Goal: Task Accomplishment & Management: Manage account settings

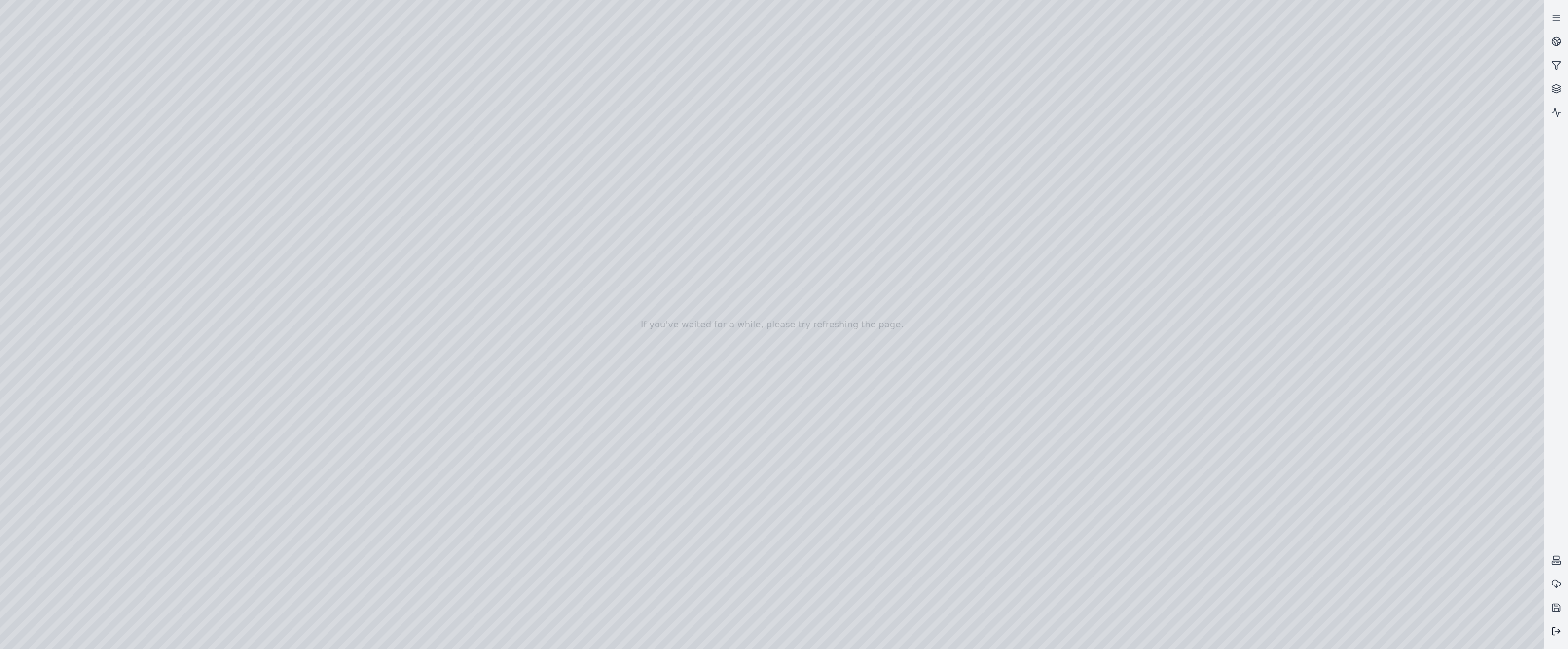
click at [1557, 632] on icon at bounding box center [1557, 631] width 10 height 10
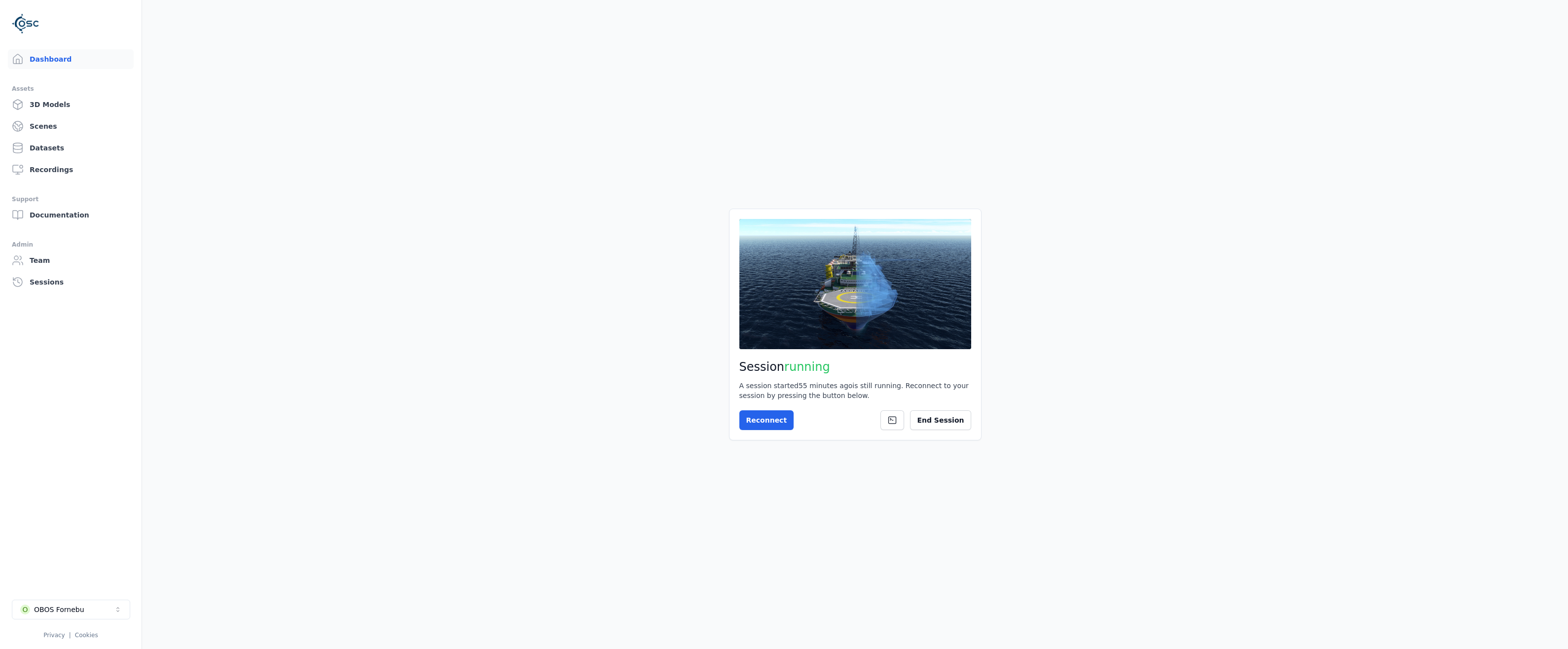
click at [347, 400] on main "Session running A session started 55 minutes ago is still running. Reconnect to…" at bounding box center [855, 324] width 1426 height 649
click at [955, 426] on button "End Session" at bounding box center [941, 420] width 61 height 20
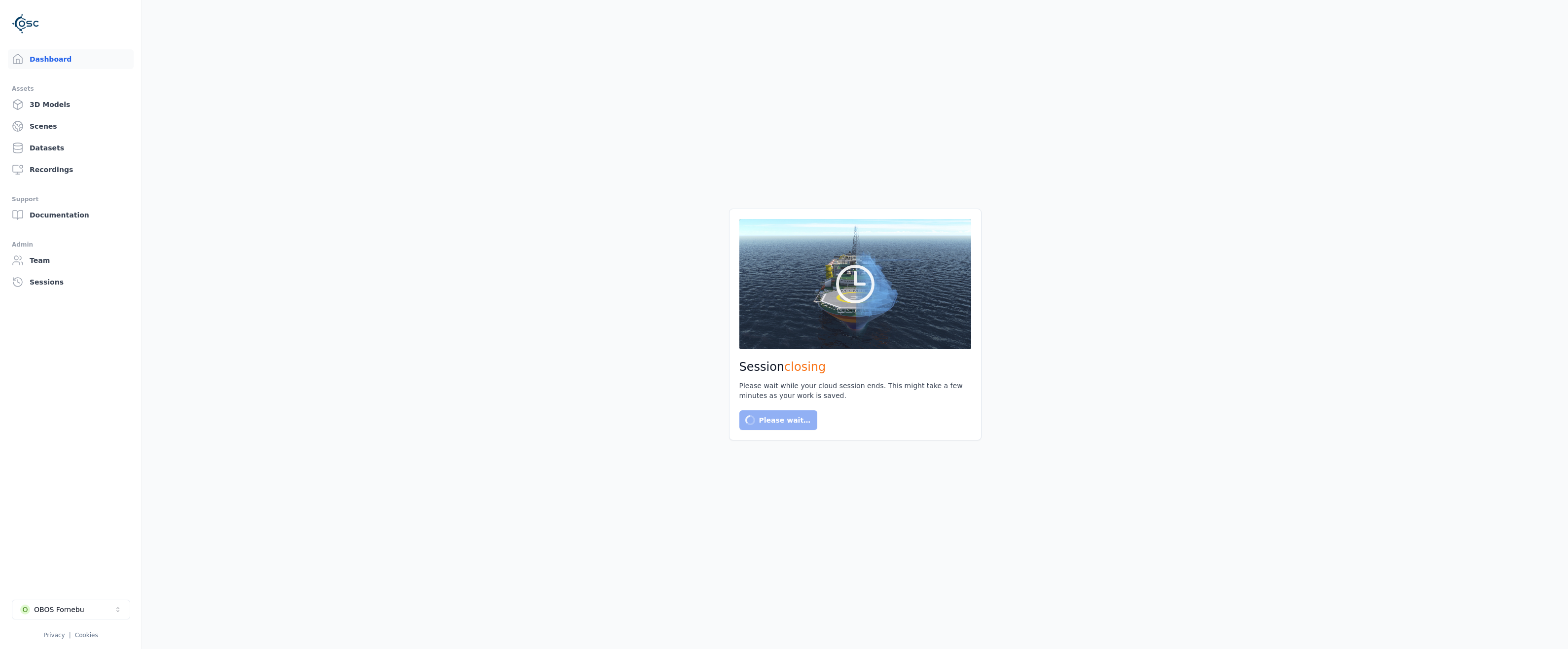
click at [296, 410] on main "Session closing Please wait while your cloud session ends. This might take a fe…" at bounding box center [855, 324] width 1426 height 649
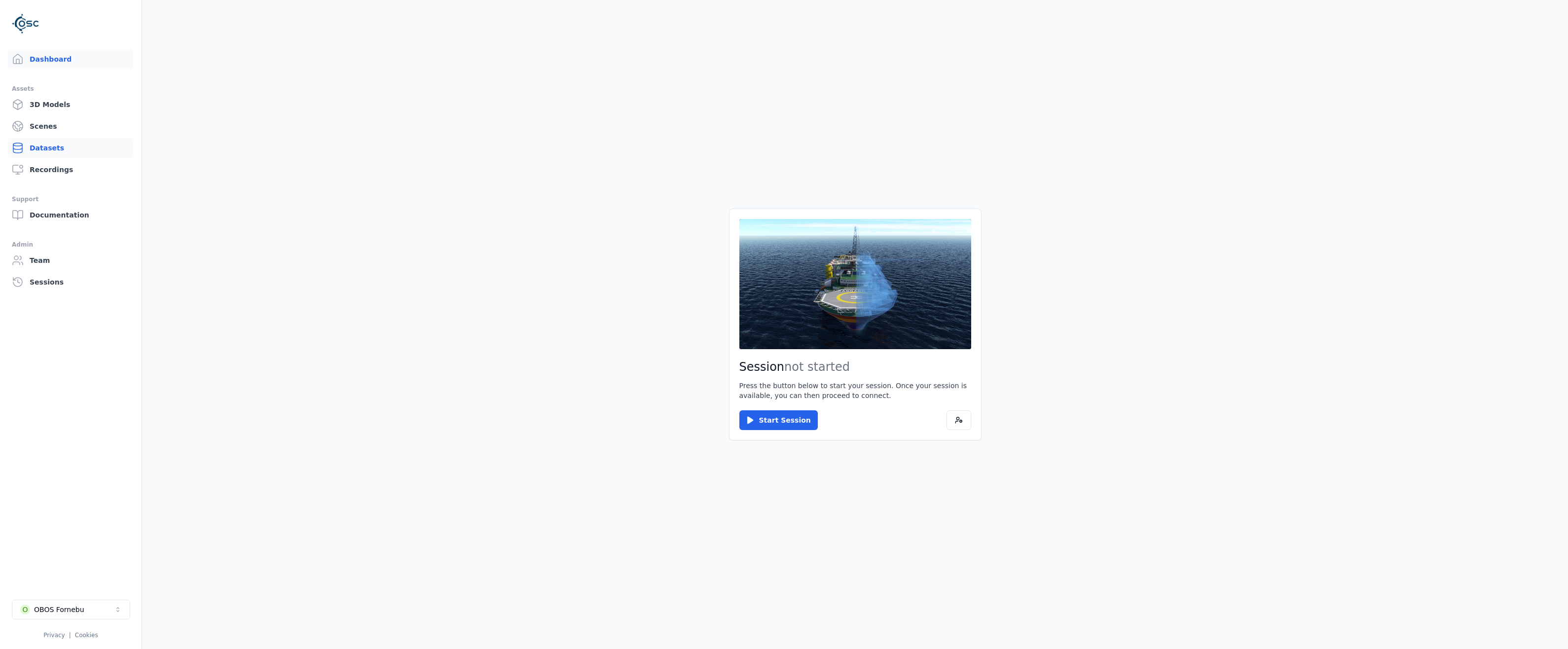
click at [41, 146] on link "Datasets" at bounding box center [70, 148] width 125 height 20
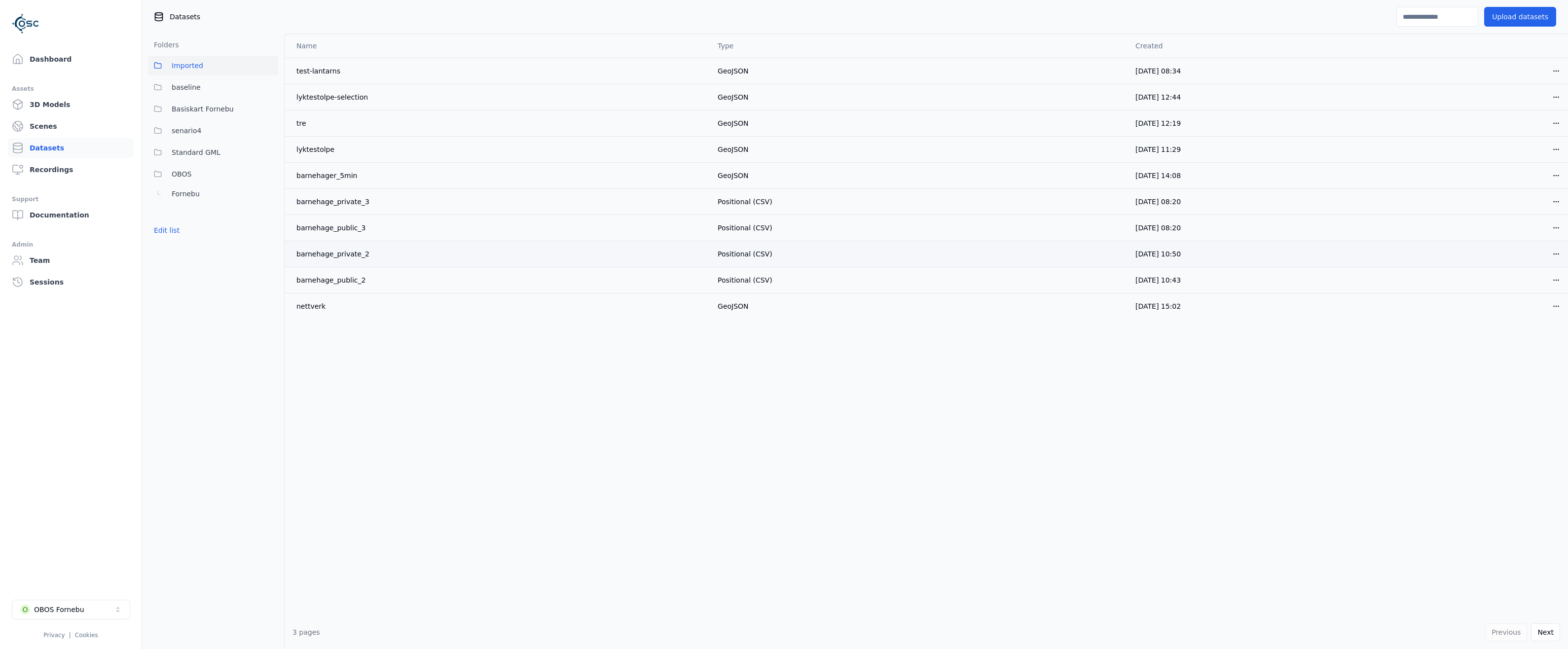
drag, startPoint x: 520, startPoint y: 421, endPoint x: 489, endPoint y: 264, distance: 160.0
click at [520, 421] on div "Name Type Created test-lantarns GeoJSON [DATE] 08:34 Open menu lyktestolpe-sele…" at bounding box center [926, 324] width 1284 height 581
click at [201, 149] on span "Standard GML" at bounding box center [196, 152] width 49 height 12
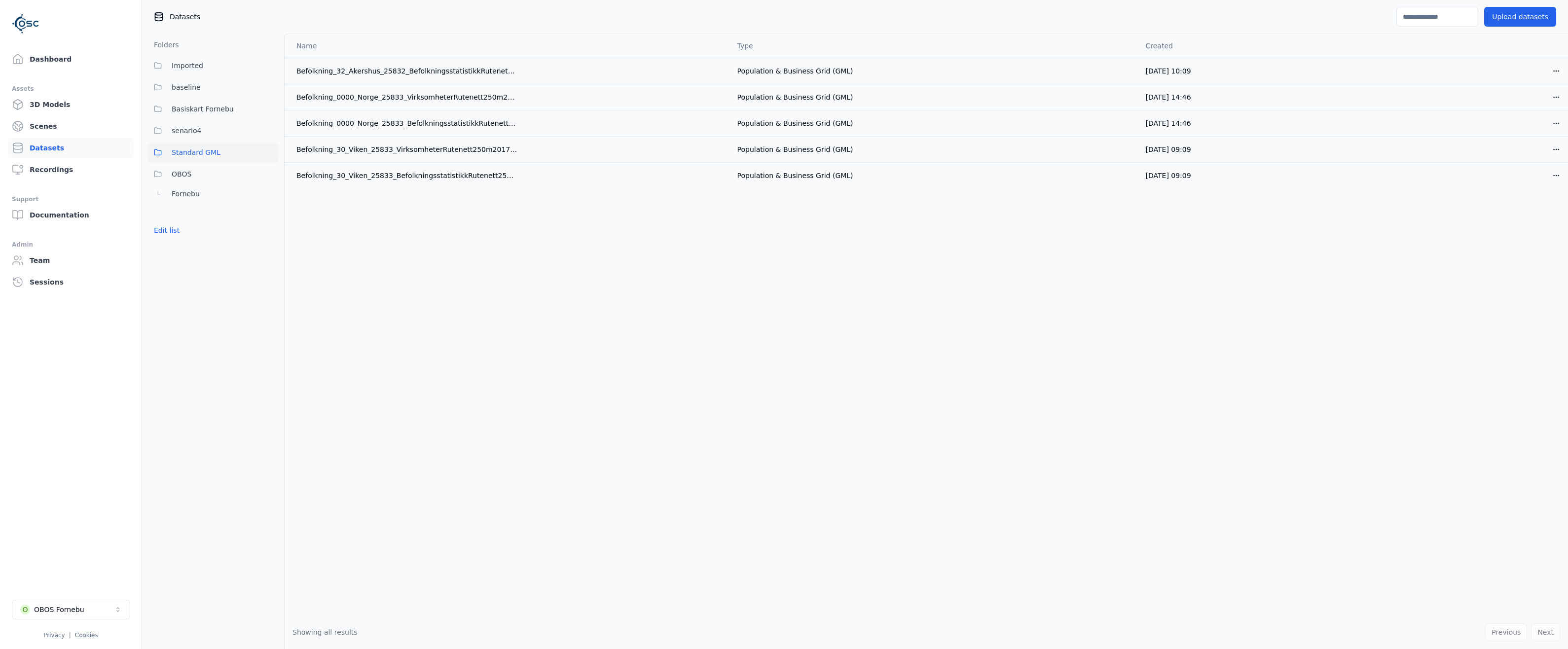
drag, startPoint x: 770, startPoint y: 327, endPoint x: 756, endPoint y: 330, distance: 14.3
click at [770, 327] on div "Name Type Created Befolkning_32_Akershus_25832_BefolkningsstatistikkRutenett250…" at bounding box center [926, 324] width 1284 height 581
click at [420, 324] on div "Name Type Created Befolkning_32_Akershus_25832_BefolkningsstatistikkRutenett250…" at bounding box center [926, 324] width 1284 height 581
click at [401, 265] on div "Name Type Created Befolkning_32_Akershus_25832_BefolkningsstatistikkRutenett250…" at bounding box center [926, 324] width 1284 height 581
click at [608, 373] on div "Name Type Created Befolkning_32_Akershus_25832_BefolkningsstatistikkRutenett250…" at bounding box center [926, 324] width 1284 height 581
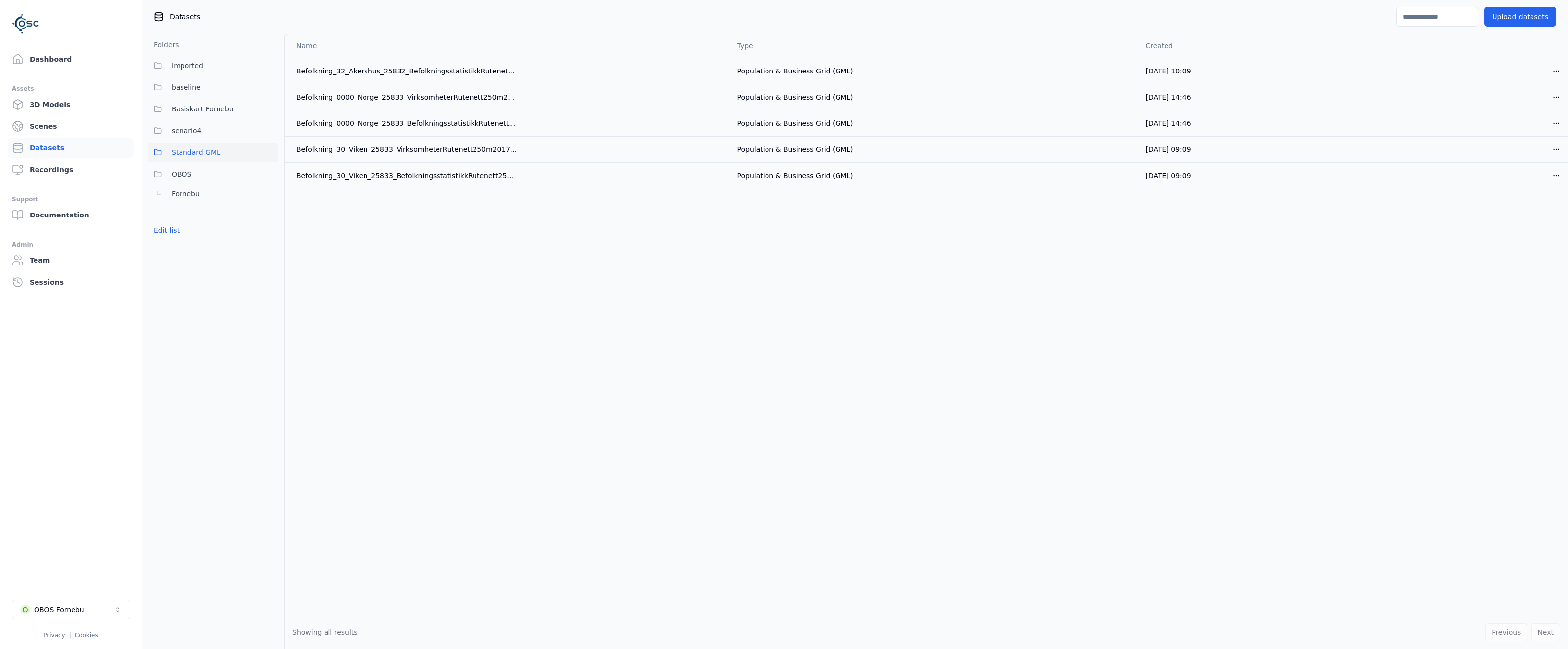
click at [425, 256] on div "Name Type Created Befolkning_32_Akershus_25832_BefolkningsstatistikkRutenett250…" at bounding box center [926, 324] width 1284 height 581
click at [361, 242] on div "Name Type Created Befolkning_32_Akershus_25832_BefolkningsstatistikkRutenett250…" at bounding box center [926, 324] width 1284 height 581
click at [1552, 70] on html "Dashboard Assets 3D Models Scenes Datasets Recordings Support Documentation Adm…" at bounding box center [784, 324] width 1568 height 649
click at [978, 390] on html "Dashboard Assets 3D Models Scenes Datasets Recordings Support Documentation Adm…" at bounding box center [784, 324] width 1568 height 649
click at [354, 291] on div "Name Type Created Befolkning_32_Akershus_25832_BefolkningsstatistikkRutenett250…" at bounding box center [926, 324] width 1284 height 581
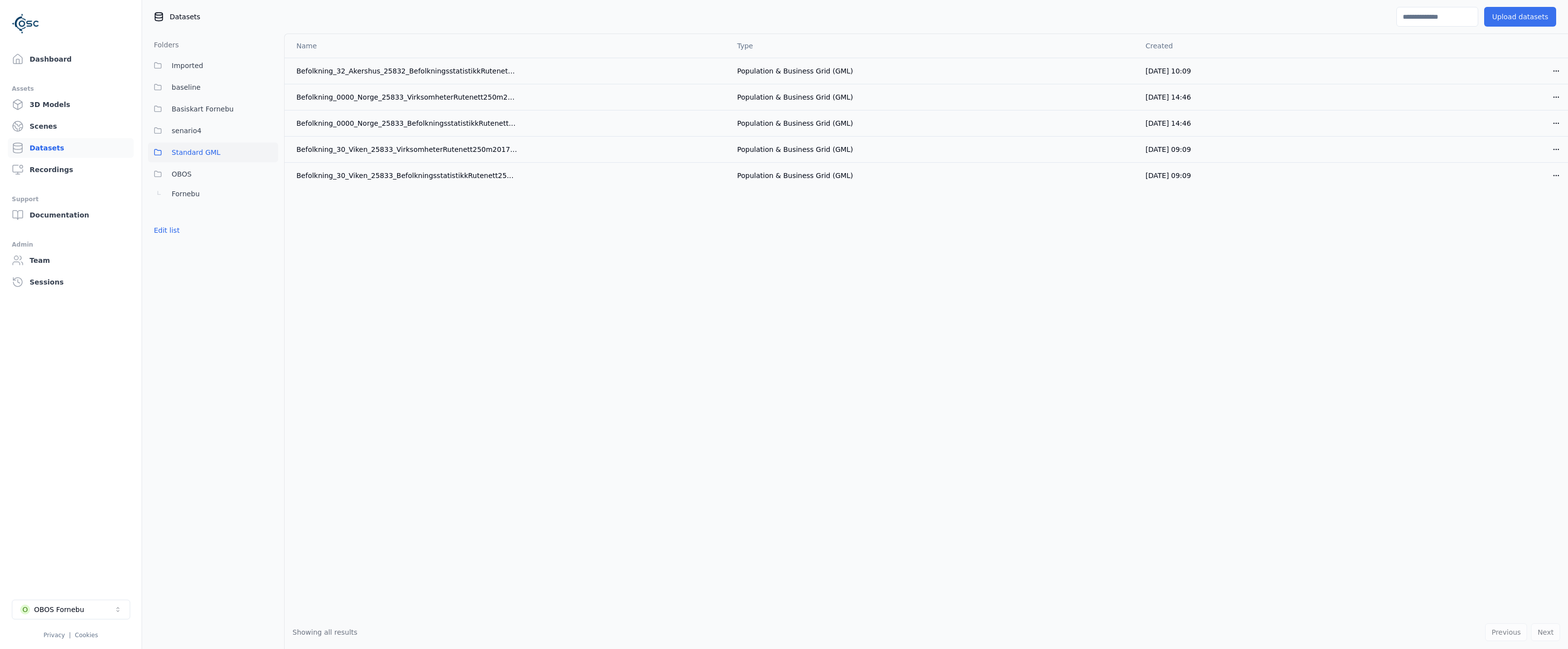
click at [1543, 9] on button "Upload datasets" at bounding box center [1521, 17] width 72 height 20
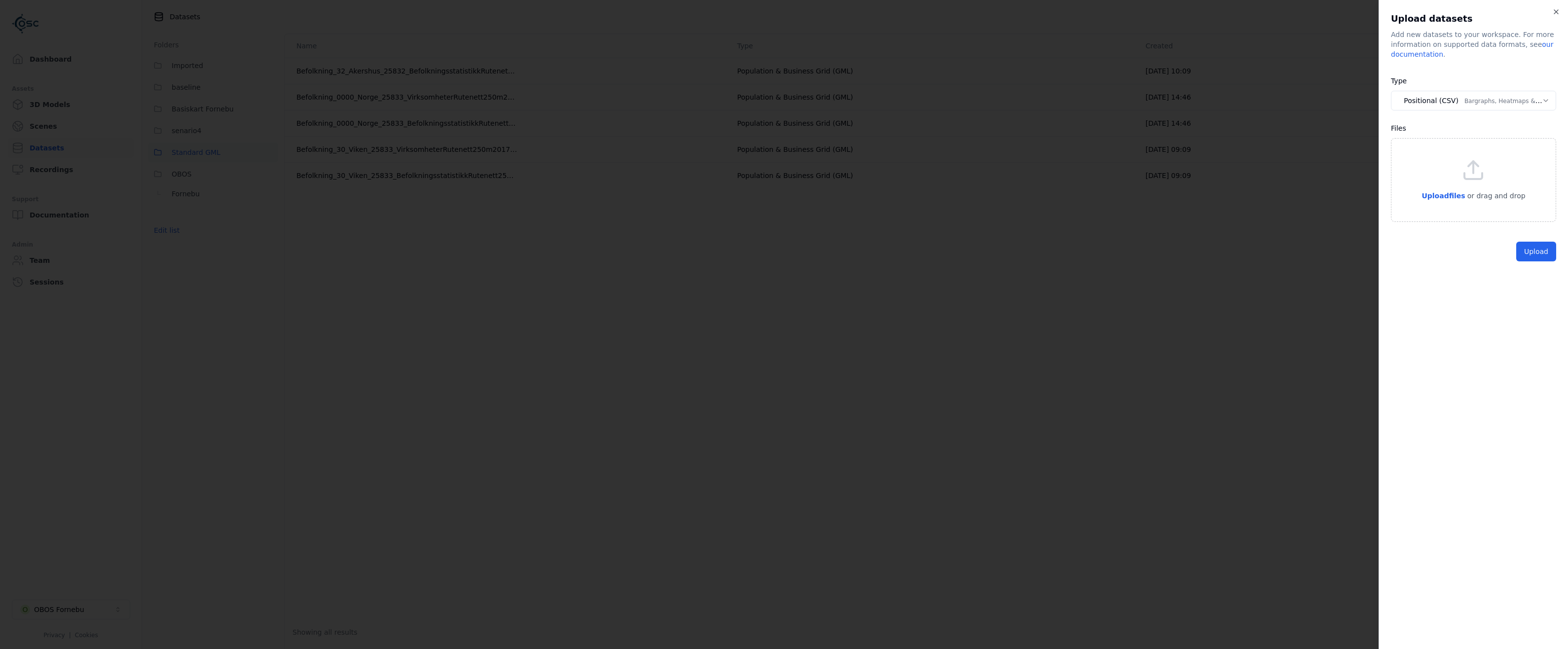
click at [1444, 106] on body "**********" at bounding box center [784, 324] width 1568 height 649
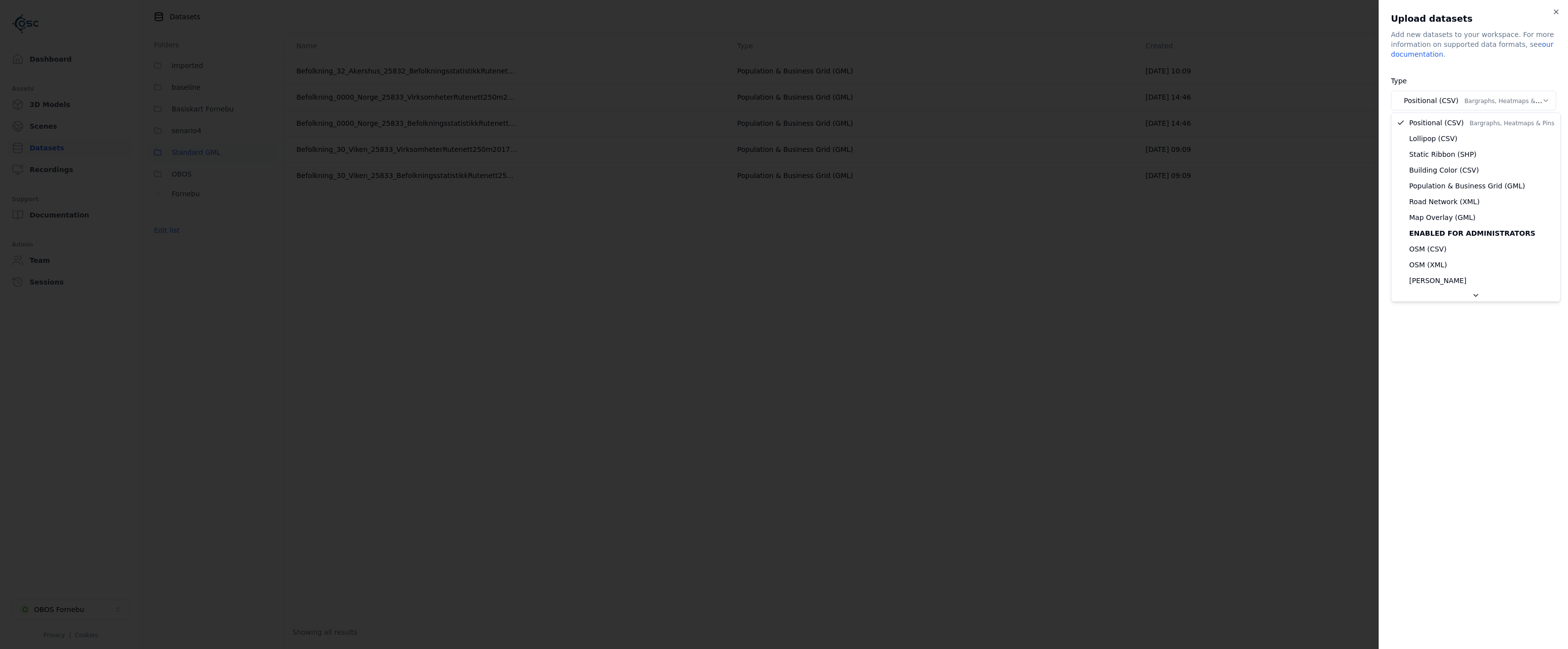
select select "***"
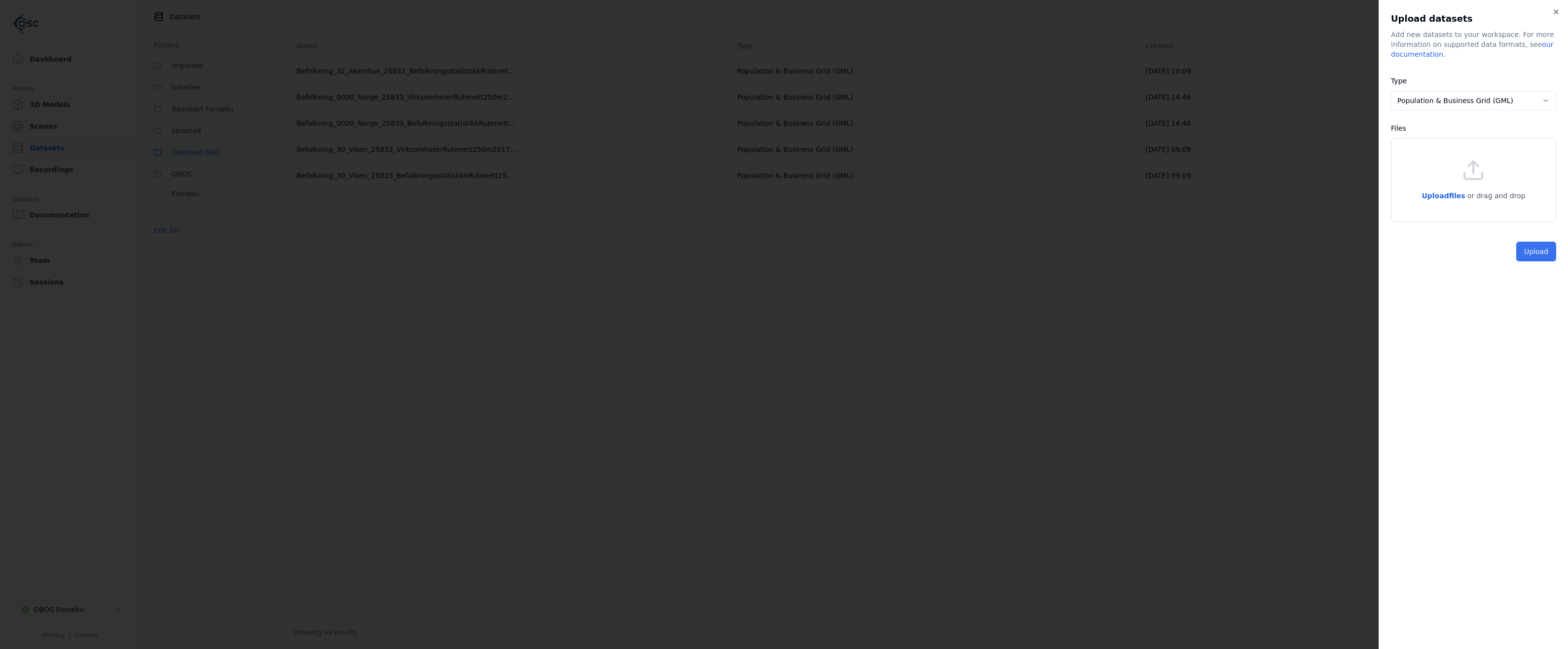
click at [1542, 250] on button "Upload" at bounding box center [1536, 252] width 40 height 20
click at [1464, 169] on icon at bounding box center [1473, 169] width 23 height 23
click at [1542, 277] on button "Upload" at bounding box center [1536, 274] width 40 height 20
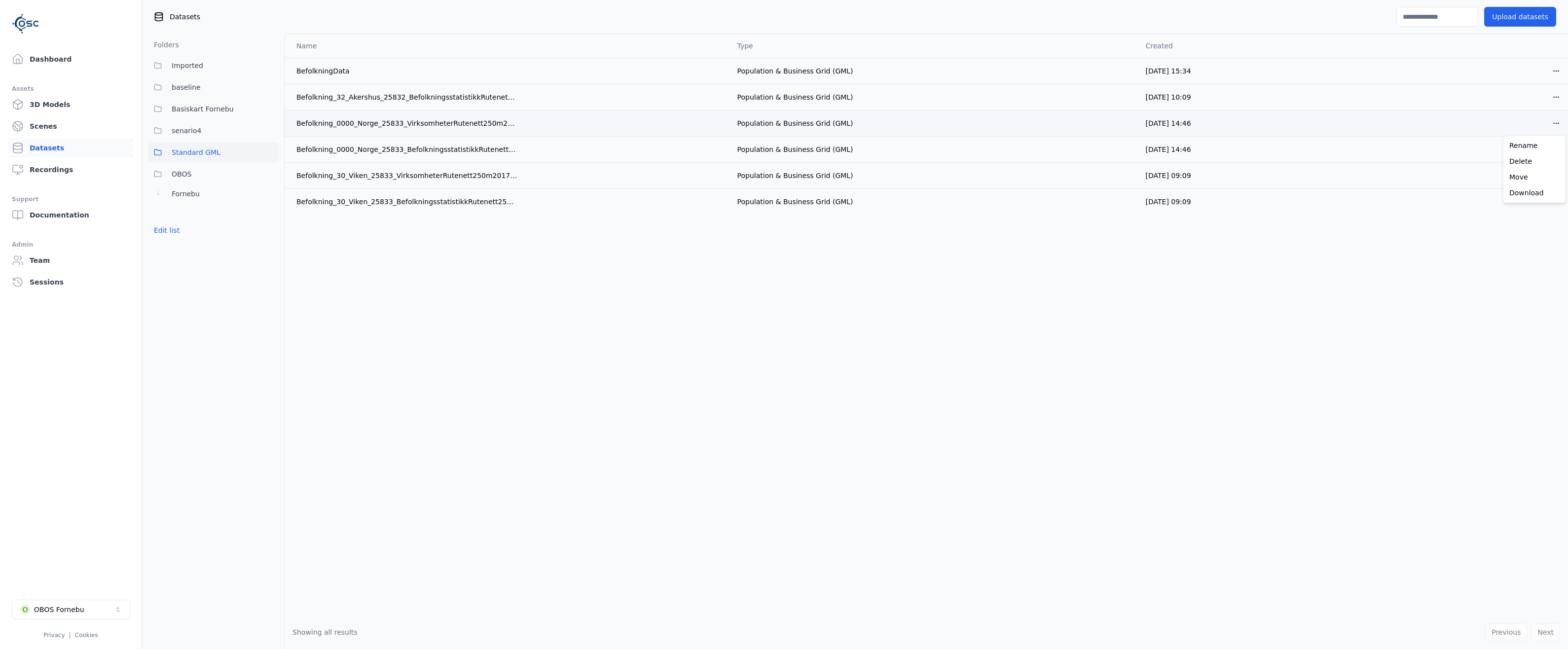
click at [1559, 125] on html "Dashboard Assets 3D Models Scenes Datasets Recordings Support Documentation Adm…" at bounding box center [784, 324] width 1568 height 649
click at [1525, 193] on div "Download" at bounding box center [1535, 193] width 58 height 16
drag, startPoint x: 332, startPoint y: 381, endPoint x: 345, endPoint y: 369, distance: 17.7
click at [345, 369] on div "Name Type Created BefolkningData Population & Business Grid (GML) [DATE] 15:34 …" at bounding box center [926, 324] width 1284 height 581
click at [1523, 12] on button "Upload datasets" at bounding box center [1521, 17] width 72 height 20
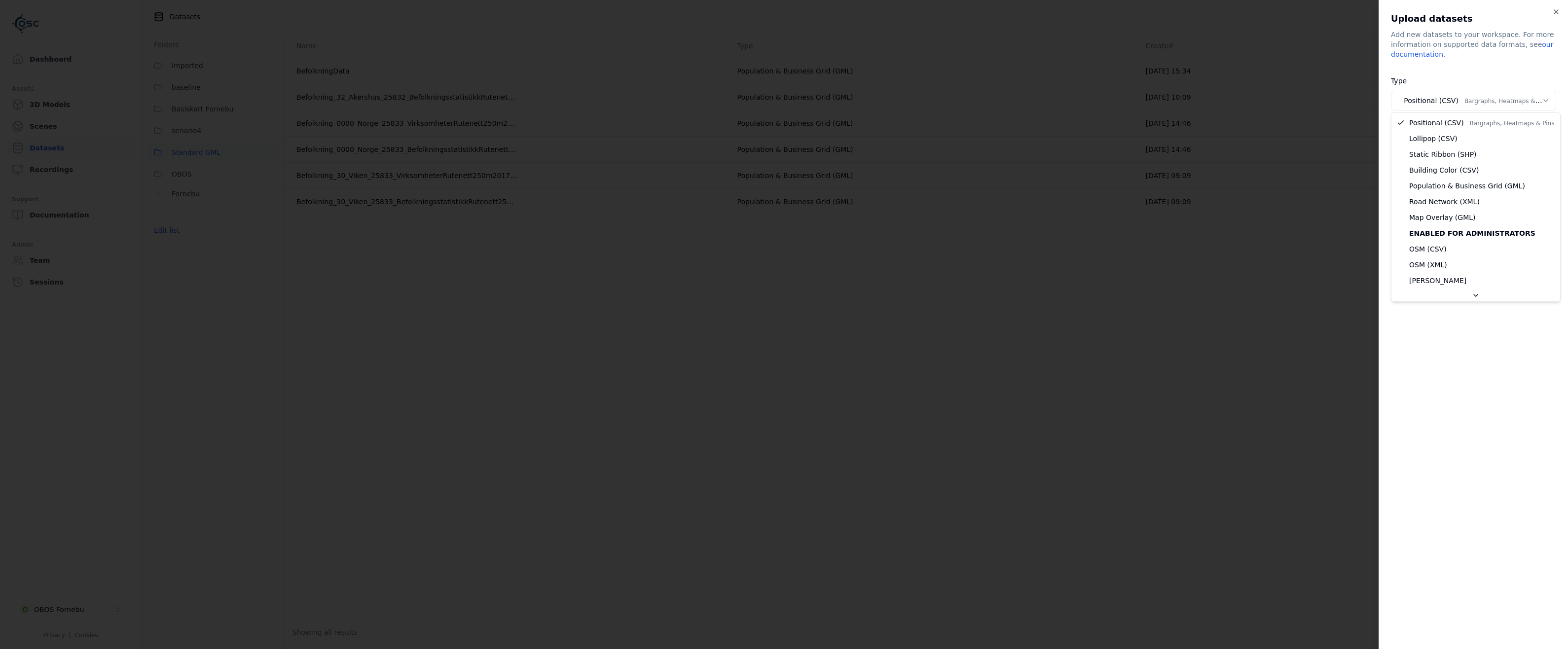
click at [1482, 101] on body "Dashboard Assets 3D Models Scenes Datasets Recordings Support Documentation Adm…" at bounding box center [784, 324] width 1568 height 649
select select "***"
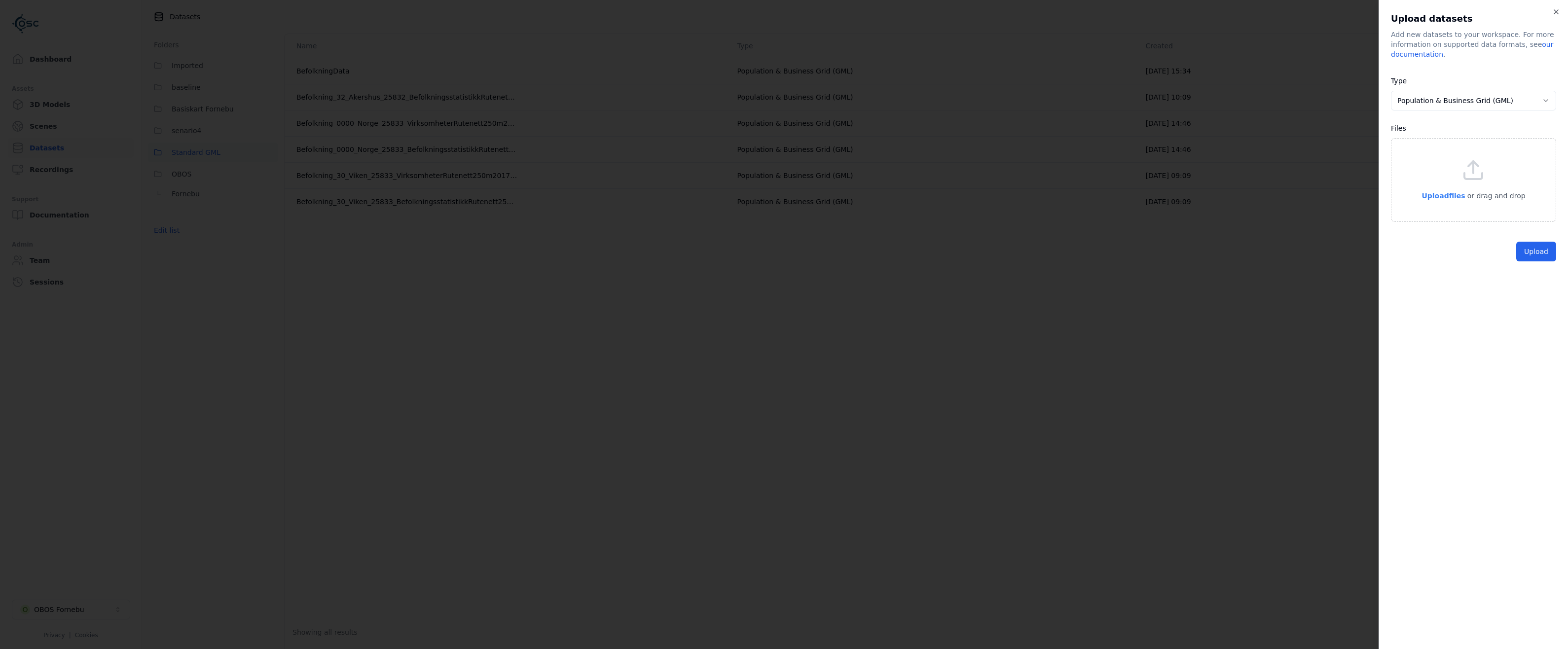
click at [1445, 200] on p "Upload files" at bounding box center [1443, 196] width 43 height 12
click at [1484, 351] on div "**********" at bounding box center [1473, 324] width 189 height 649
click at [1537, 277] on button "Upload" at bounding box center [1536, 274] width 40 height 20
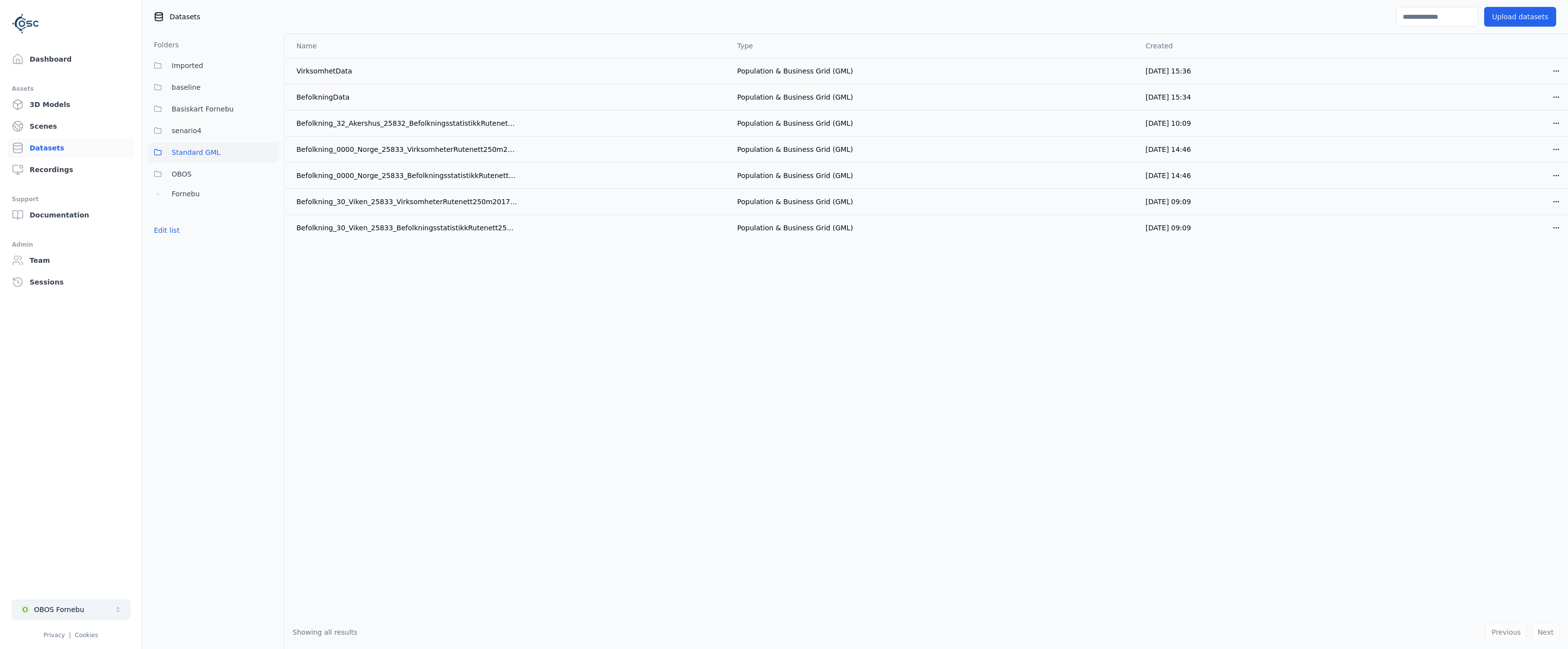
click at [69, 609] on div "OBOS Fornebu" at bounding box center [59, 609] width 50 height 10
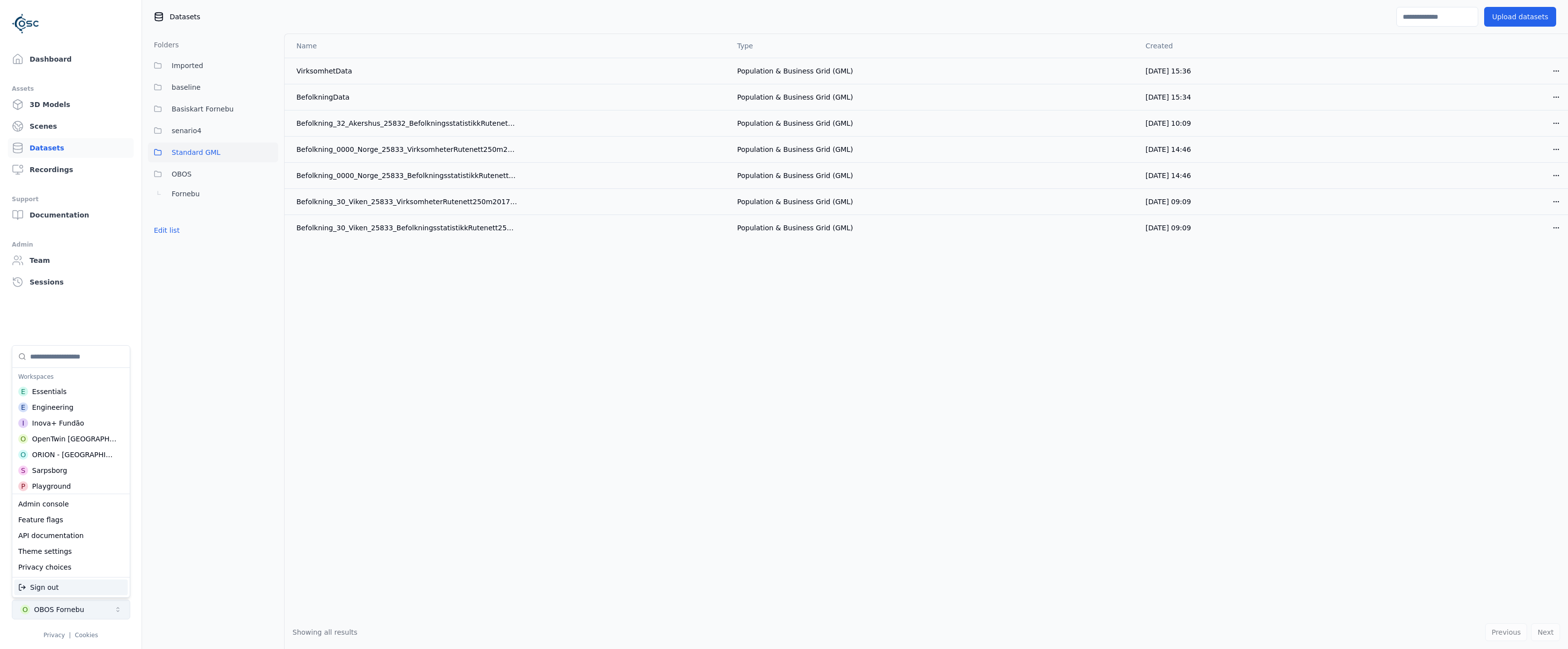
click at [69, 609] on html "Dashboard Assets 3D Models Scenes Datasets Recordings Support Documentation Adm…" at bounding box center [784, 324] width 1568 height 649
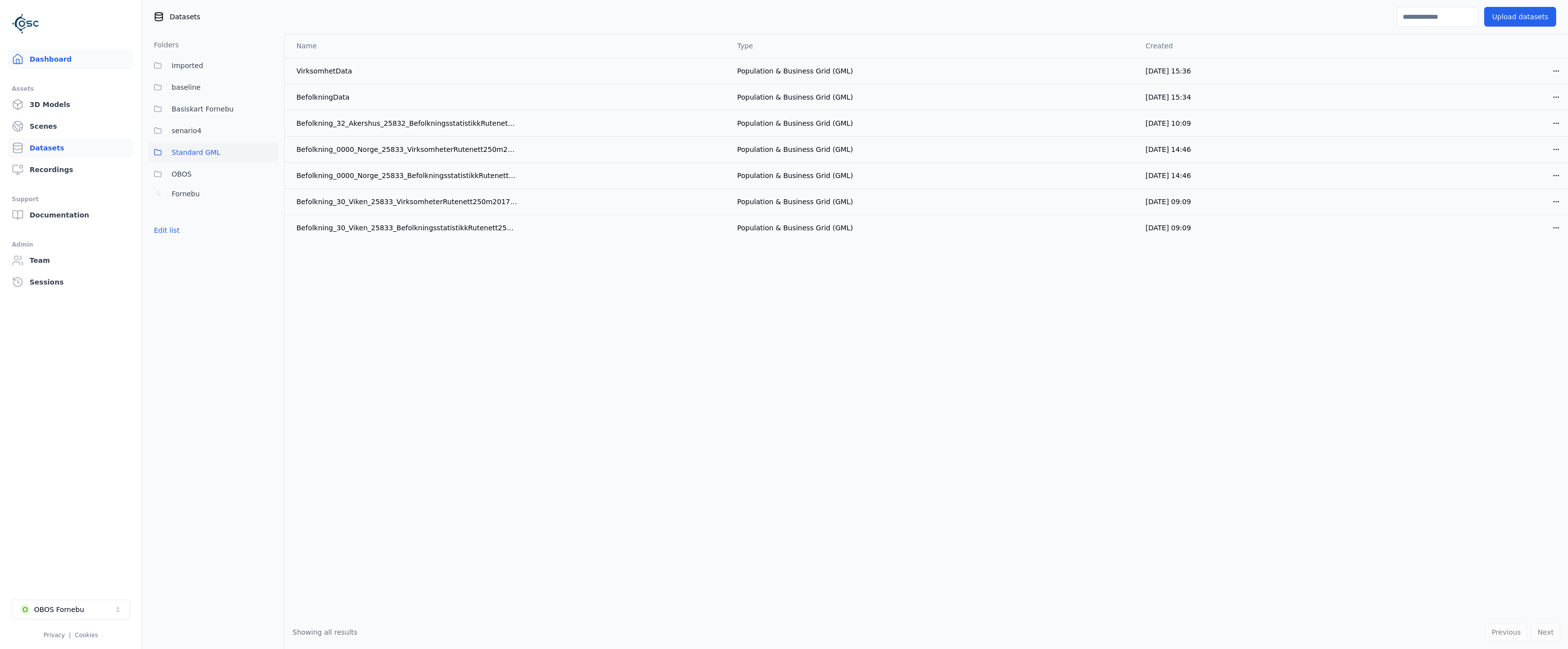
click at [35, 60] on link "Dashboard" at bounding box center [70, 60] width 125 height 20
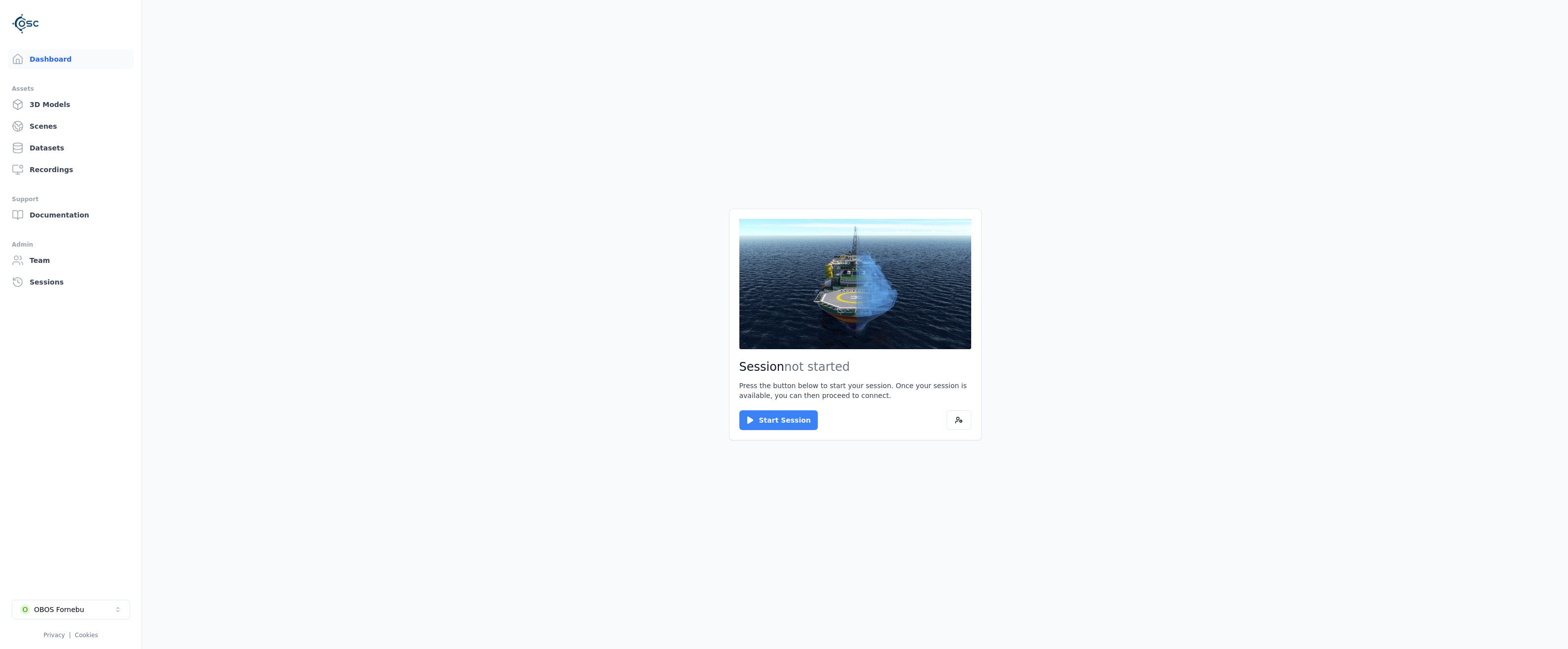
click at [761, 419] on button "Start Session" at bounding box center [778, 420] width 79 height 20
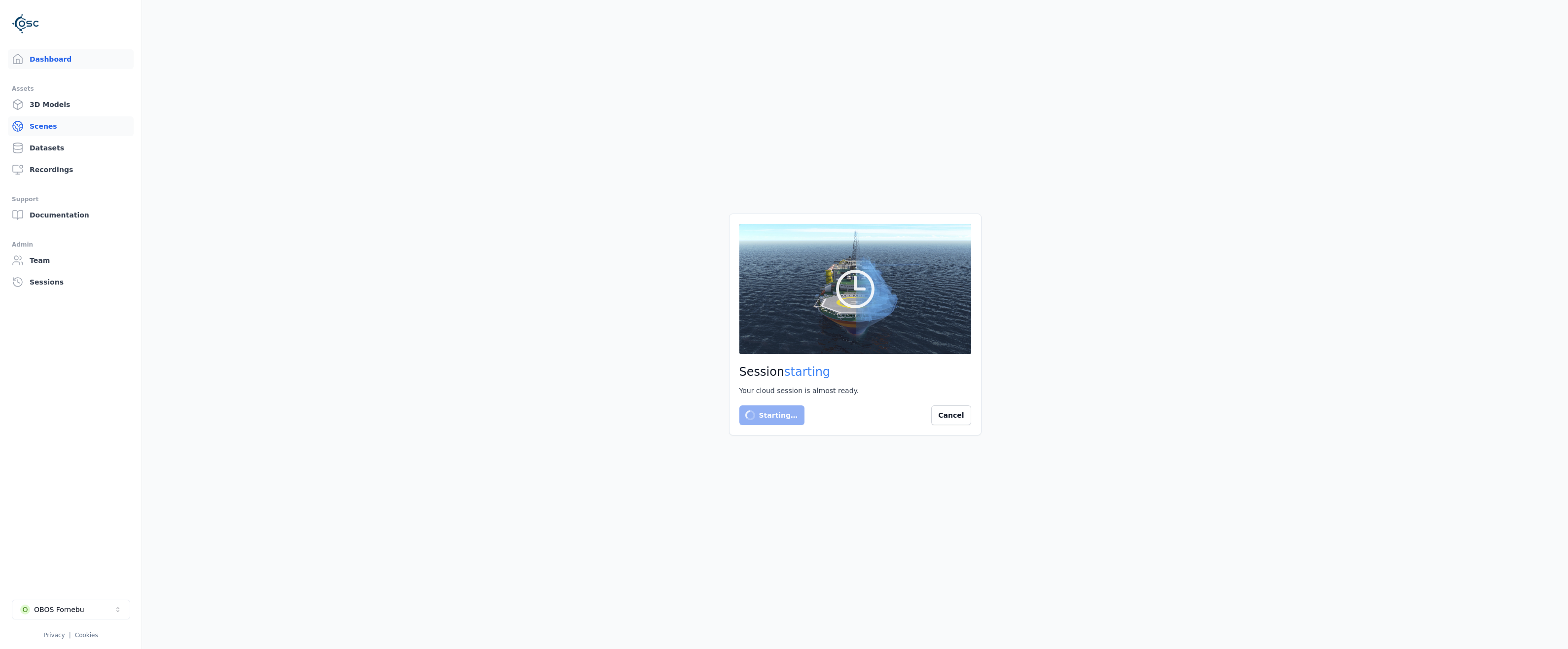
click at [41, 128] on link "Scenes" at bounding box center [70, 126] width 125 height 20
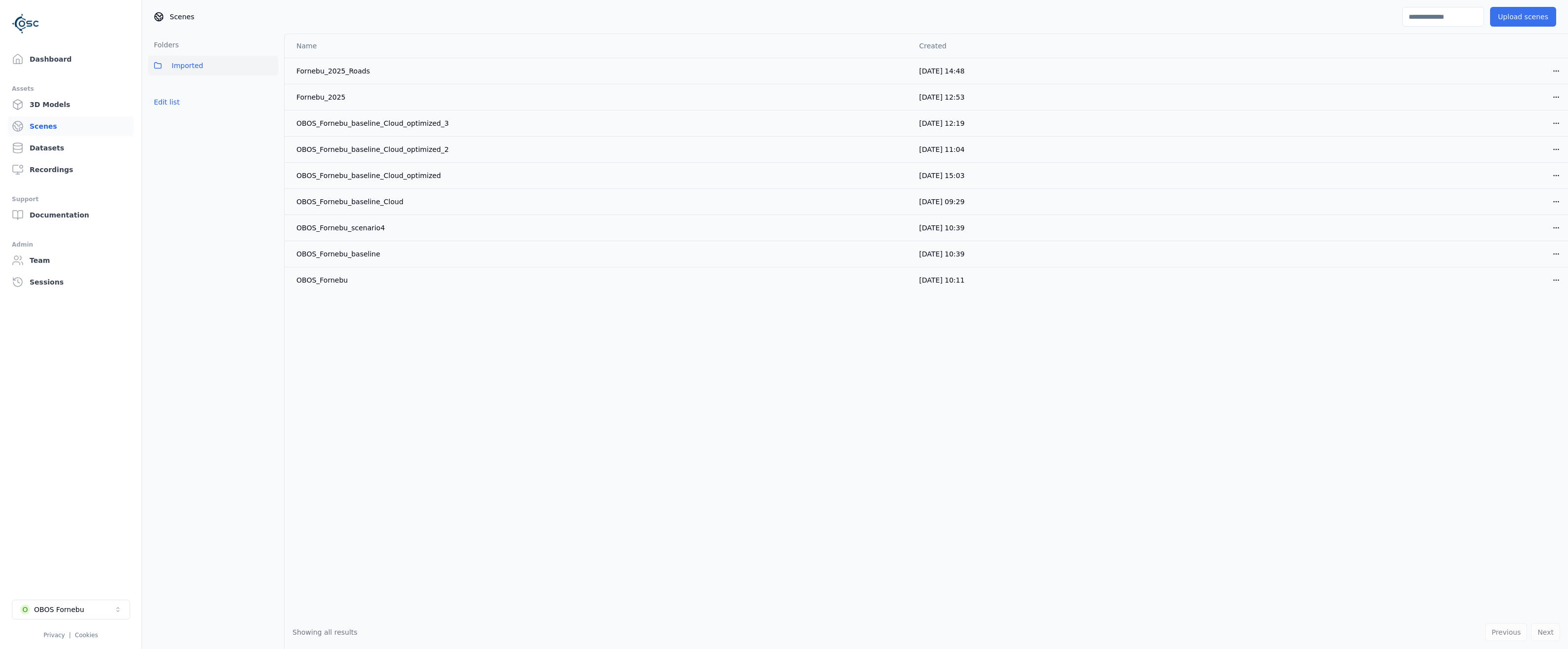
click at [1523, 13] on button "Upload scenes" at bounding box center [1523, 17] width 66 height 20
click at [1554, 96] on html "Dashboard Assets 3D Models Scenes Datasets Recordings Support Documentation Adm…" at bounding box center [784, 324] width 1568 height 649
click at [1519, 137] on div "Delete" at bounding box center [1535, 135] width 58 height 16
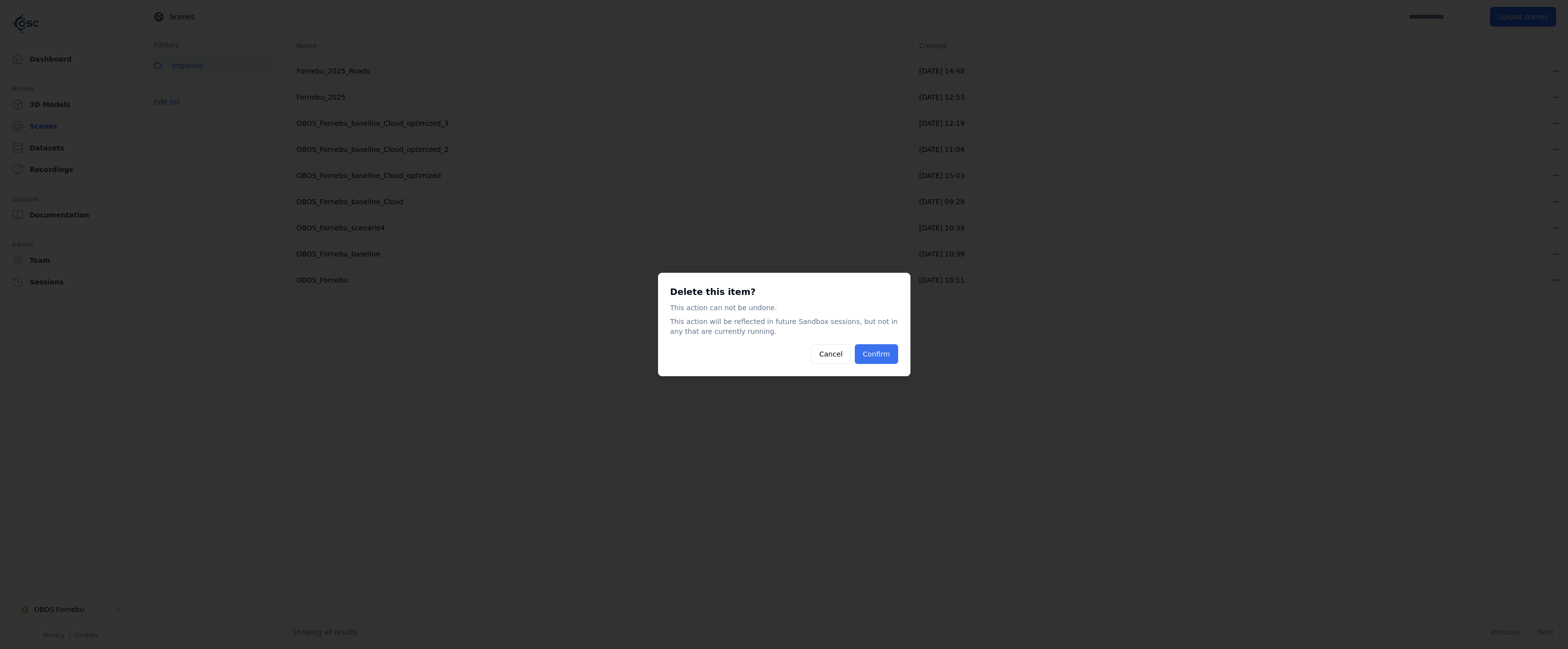
click at [888, 358] on button "Confirm" at bounding box center [876, 354] width 43 height 20
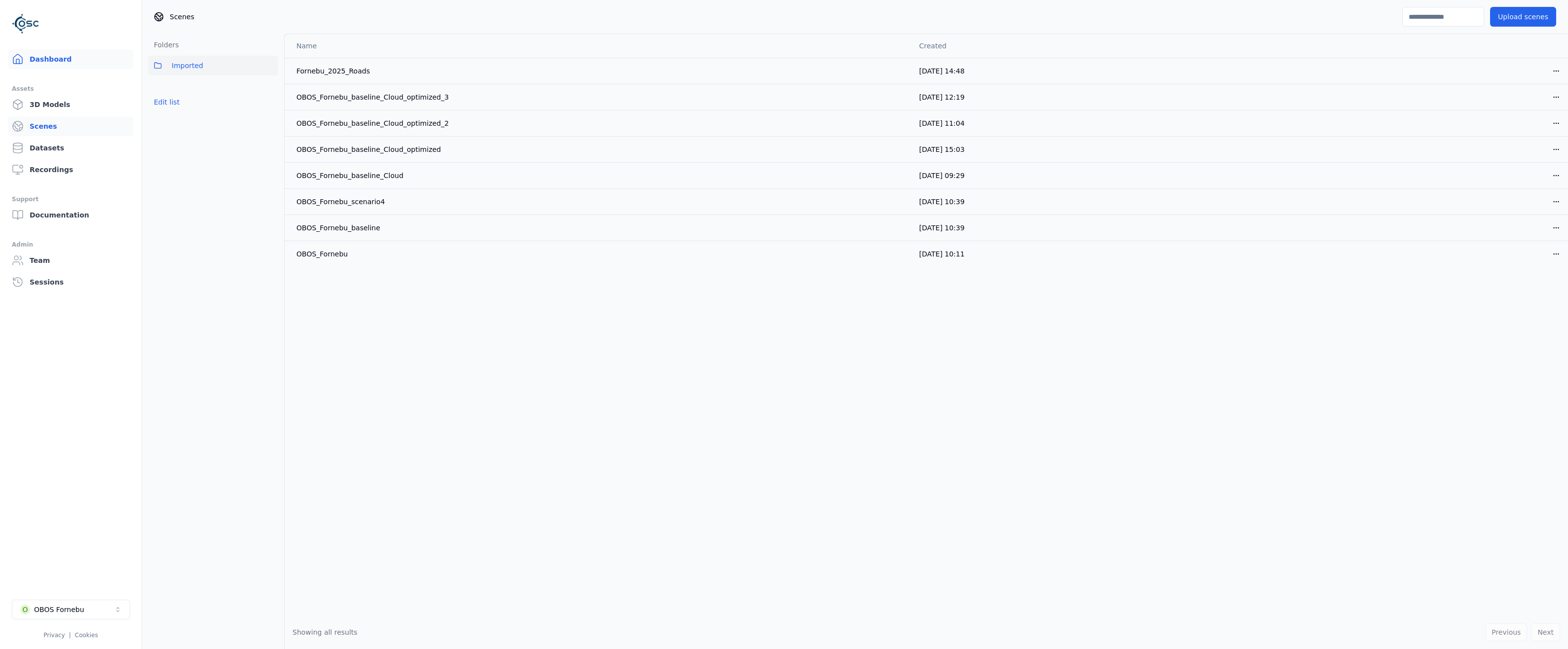
click at [55, 56] on link "Dashboard" at bounding box center [70, 60] width 125 height 20
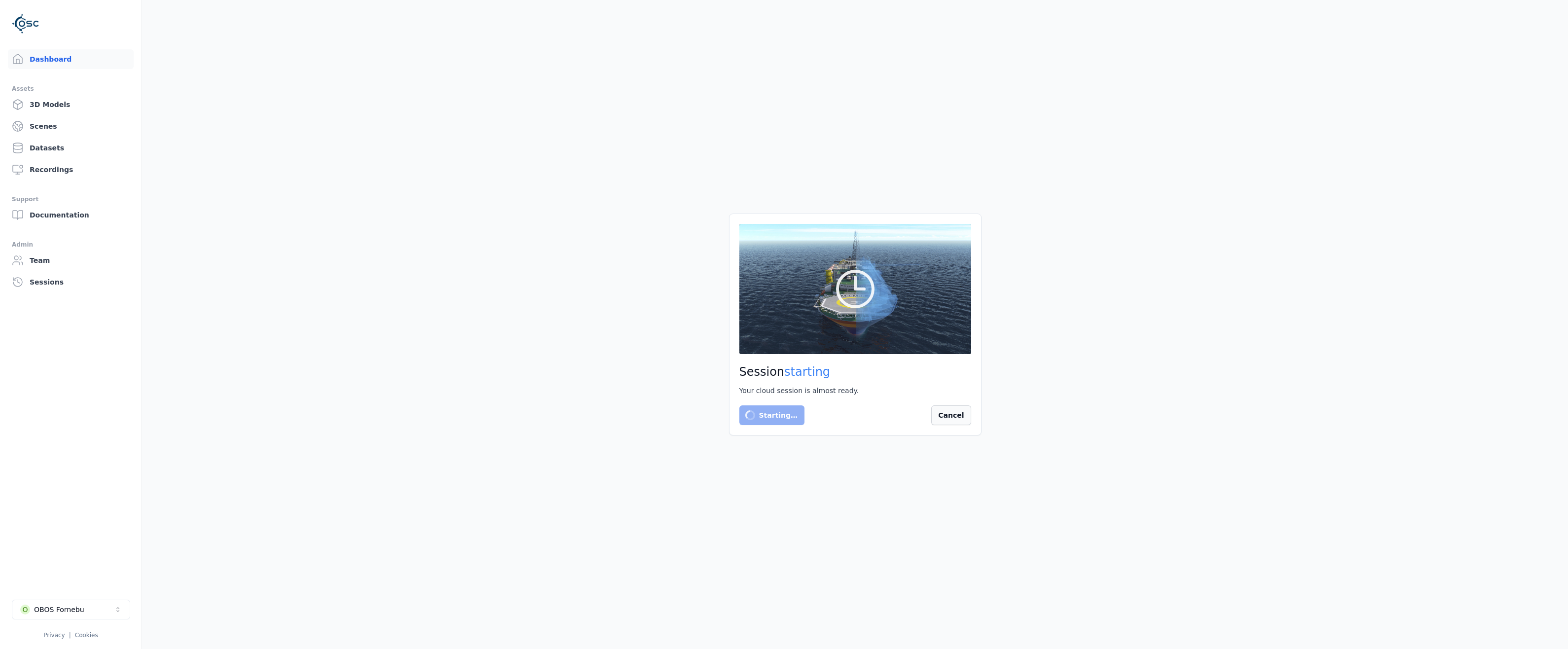
click at [956, 412] on button "Cancel" at bounding box center [951, 415] width 40 height 20
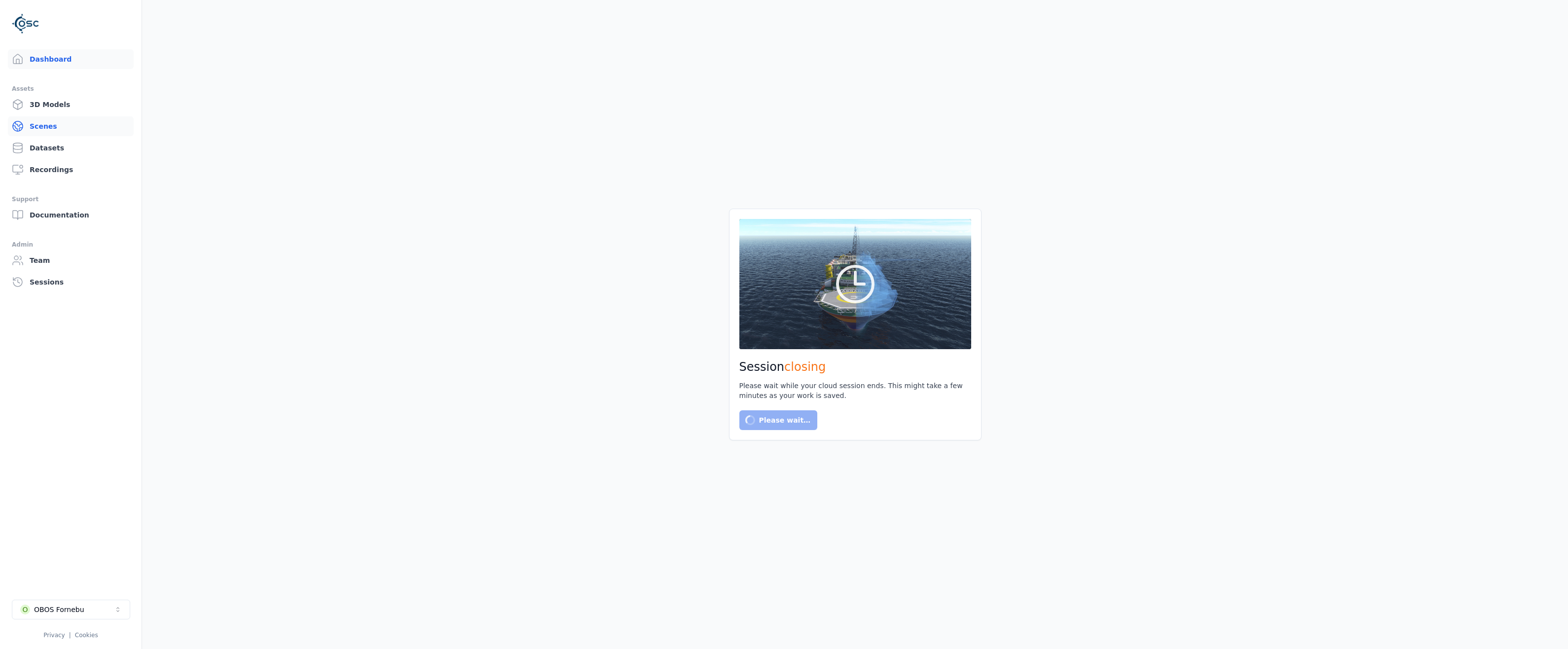
click at [43, 129] on link "Scenes" at bounding box center [70, 126] width 125 height 20
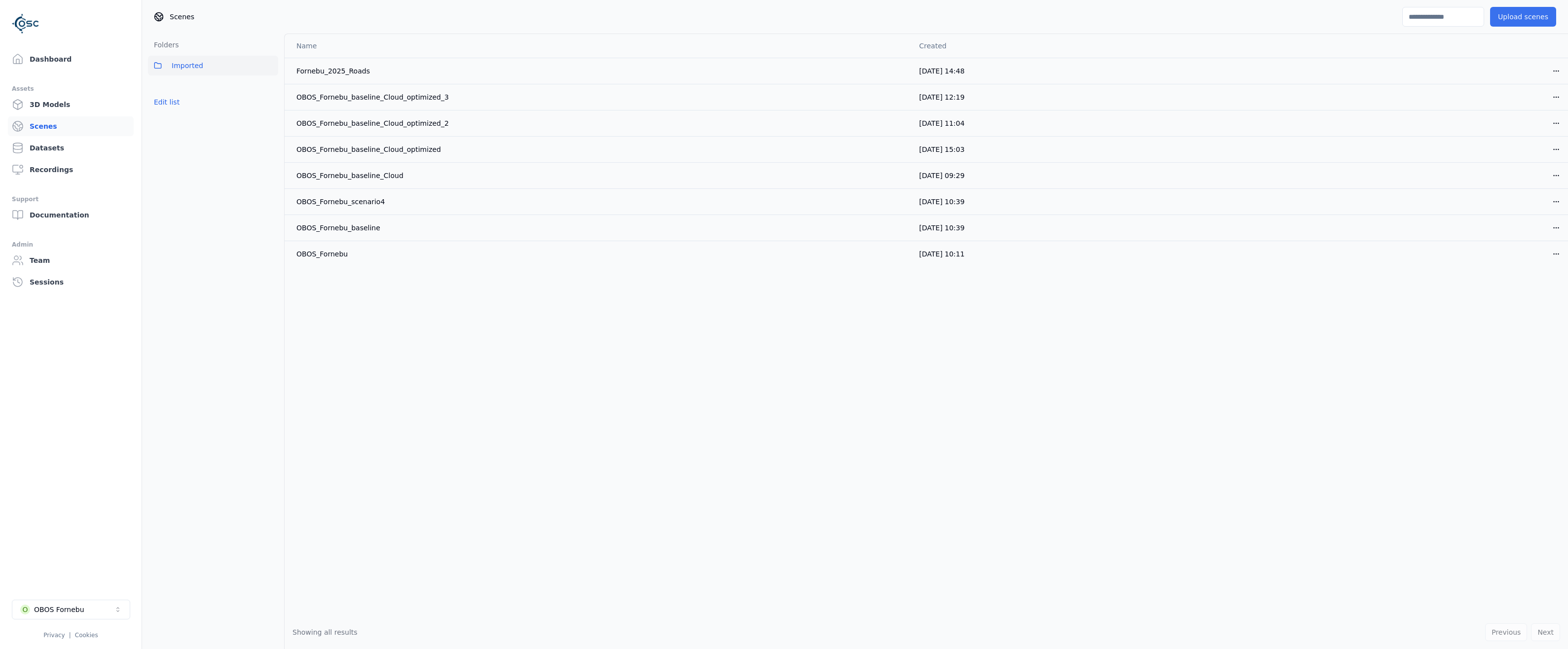
click at [1509, 21] on button "Upload scenes" at bounding box center [1523, 17] width 66 height 20
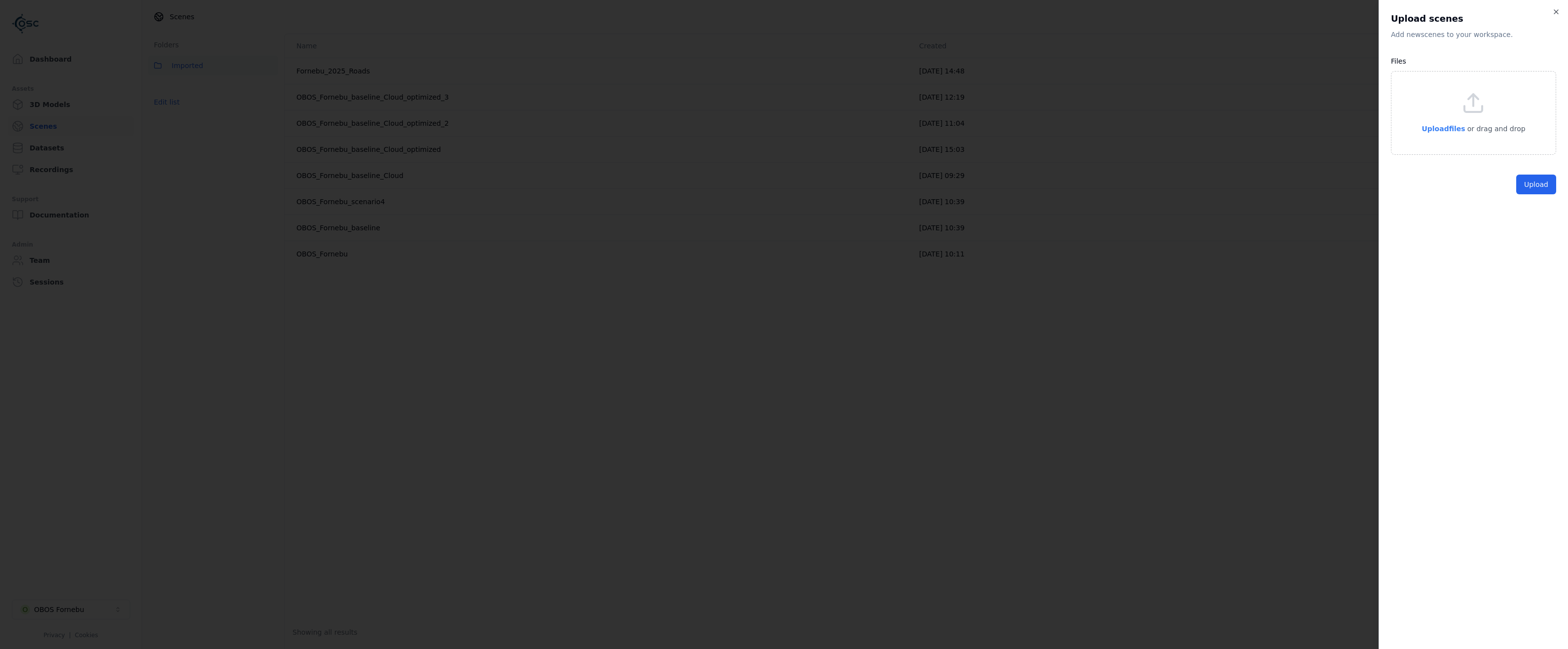
click at [1443, 129] on span "Upload files" at bounding box center [1443, 128] width 43 height 8
click at [1548, 205] on button "Upload" at bounding box center [1536, 207] width 40 height 20
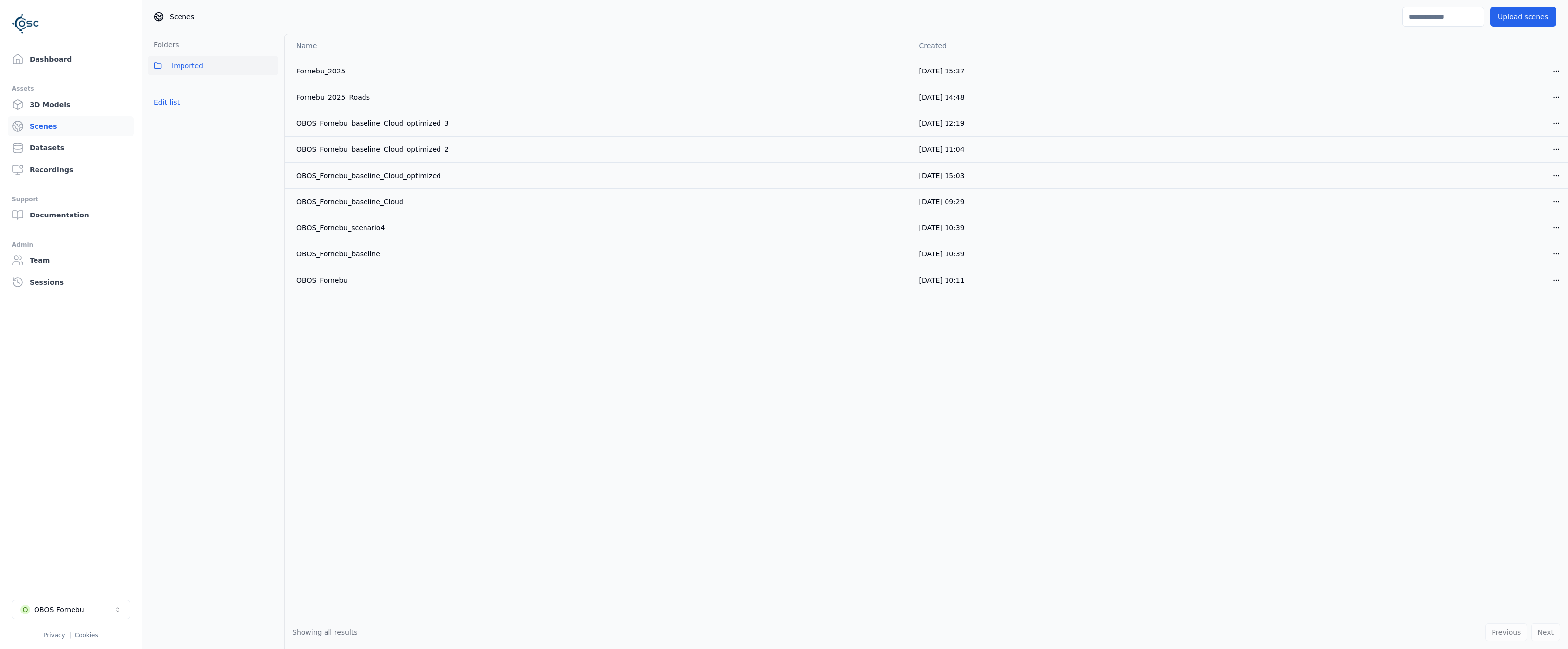
click at [525, 385] on div "Name Created Fornebu_2025 [DATE] 15:37 Open menu Fornebu_2025_Roads [DATE] 14:4…" at bounding box center [926, 324] width 1284 height 581
click at [52, 56] on link "Dashboard" at bounding box center [70, 60] width 125 height 20
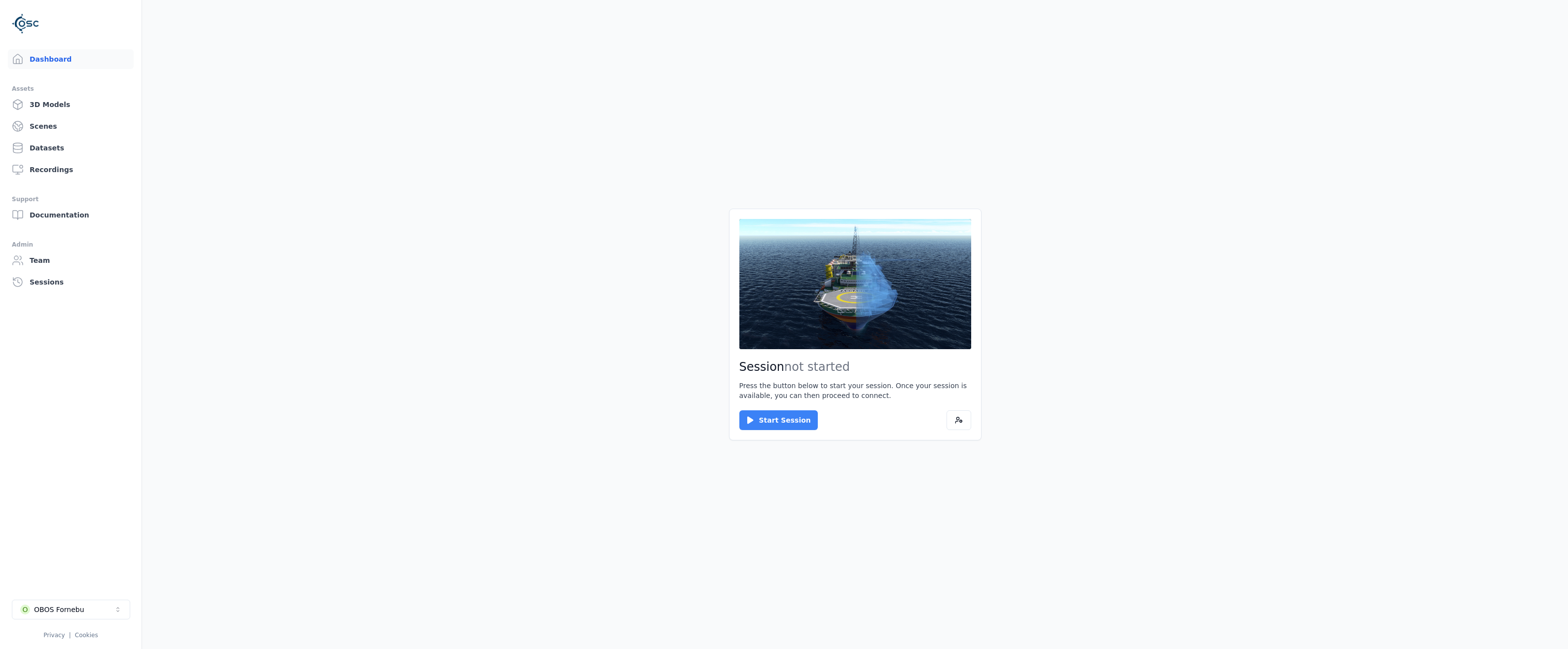
click at [766, 417] on button "Start Session" at bounding box center [778, 420] width 79 height 20
click at [766, 410] on button "Connect" at bounding box center [762, 420] width 45 height 20
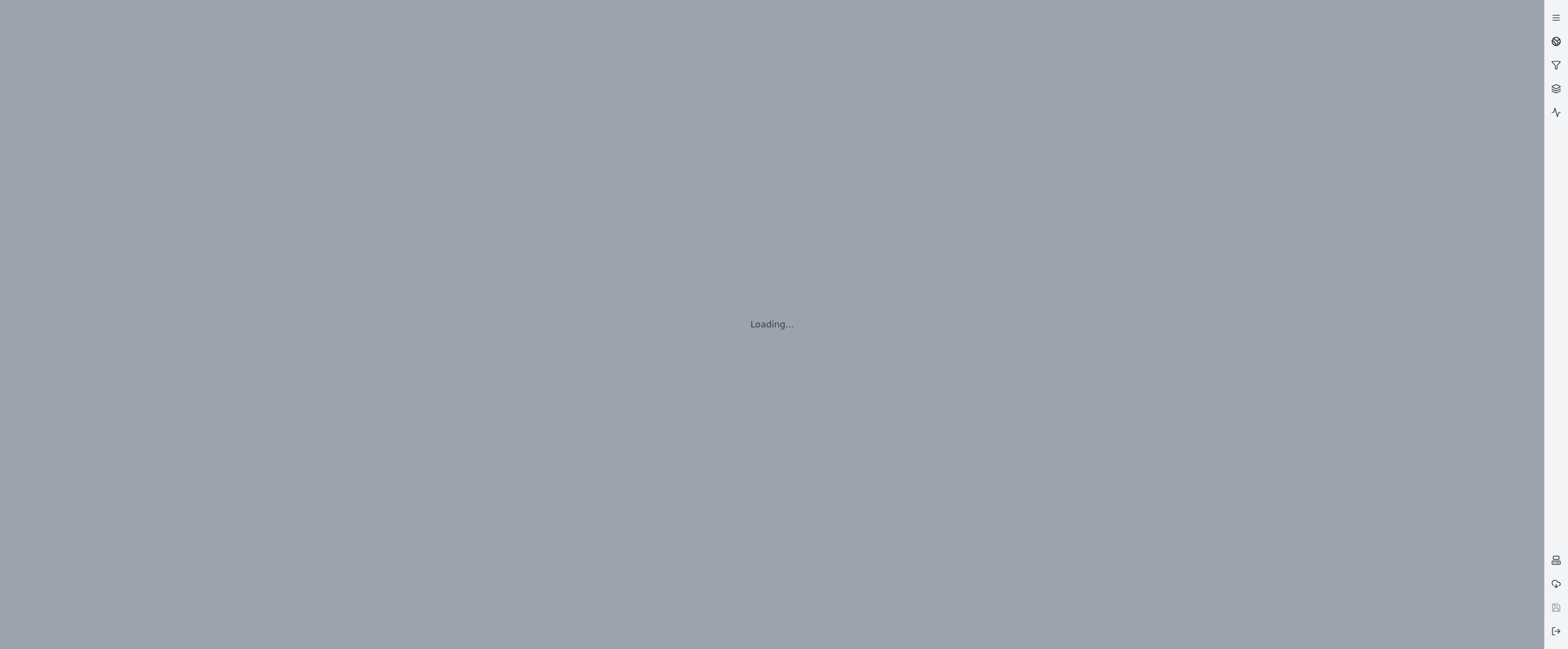
click at [1555, 42] on icon at bounding box center [1554, 43] width 4 height 4
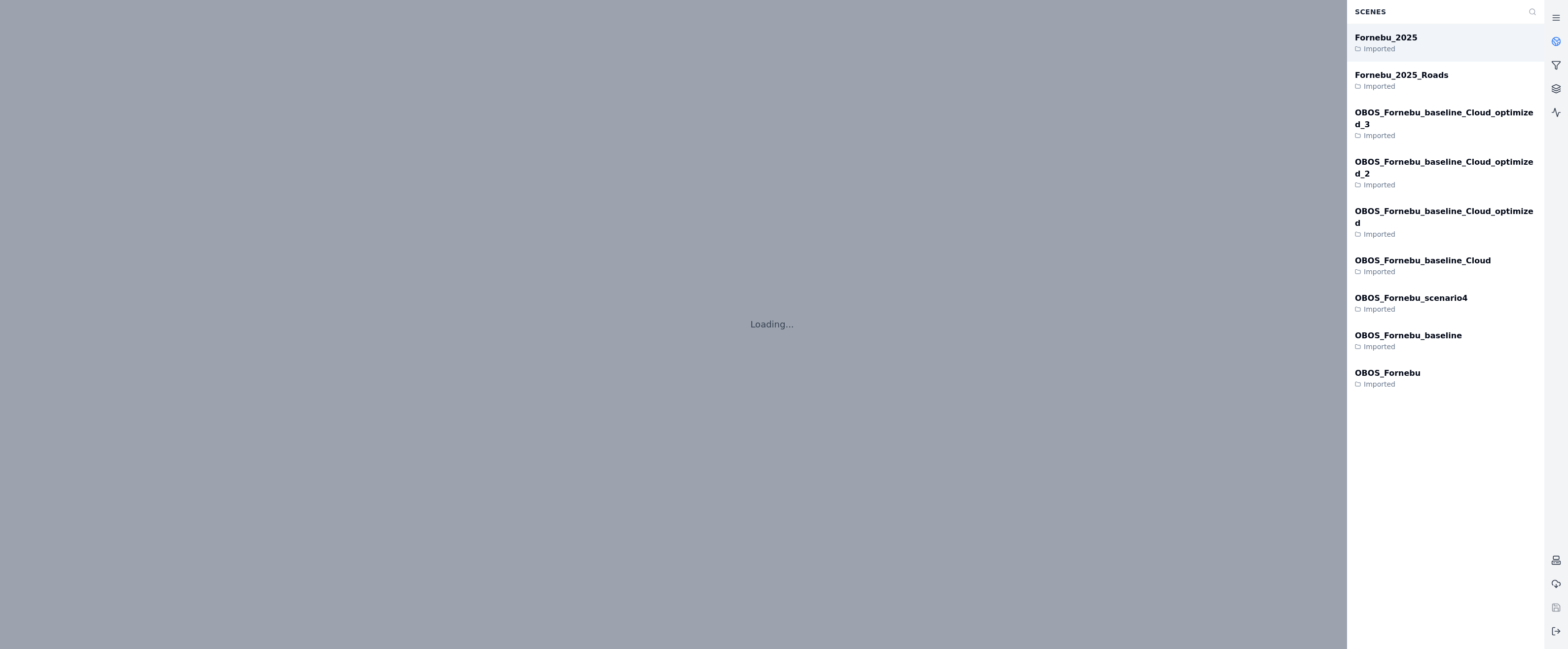
click at [1394, 40] on div "Fornebu_2025" at bounding box center [1387, 38] width 62 height 12
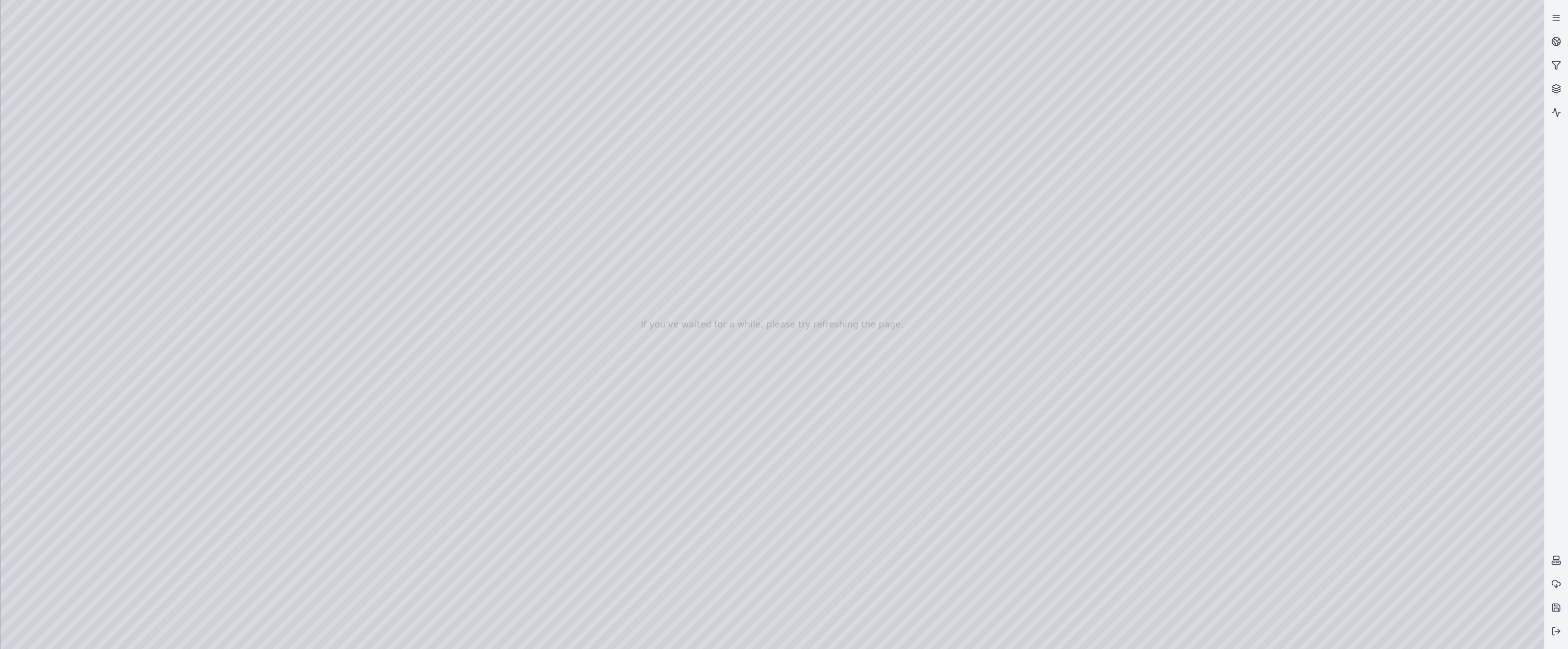
drag, startPoint x: 712, startPoint y: 353, endPoint x: 548, endPoint y: 485, distance: 210.5
drag, startPoint x: 457, startPoint y: 283, endPoint x: 434, endPoint y: 514, distance: 232.1
click at [64, 140] on div at bounding box center [773, 324] width 1544 height 649
click at [71, 184] on div at bounding box center [773, 324] width 1544 height 649
click at [294, 402] on div at bounding box center [773, 324] width 1544 height 649
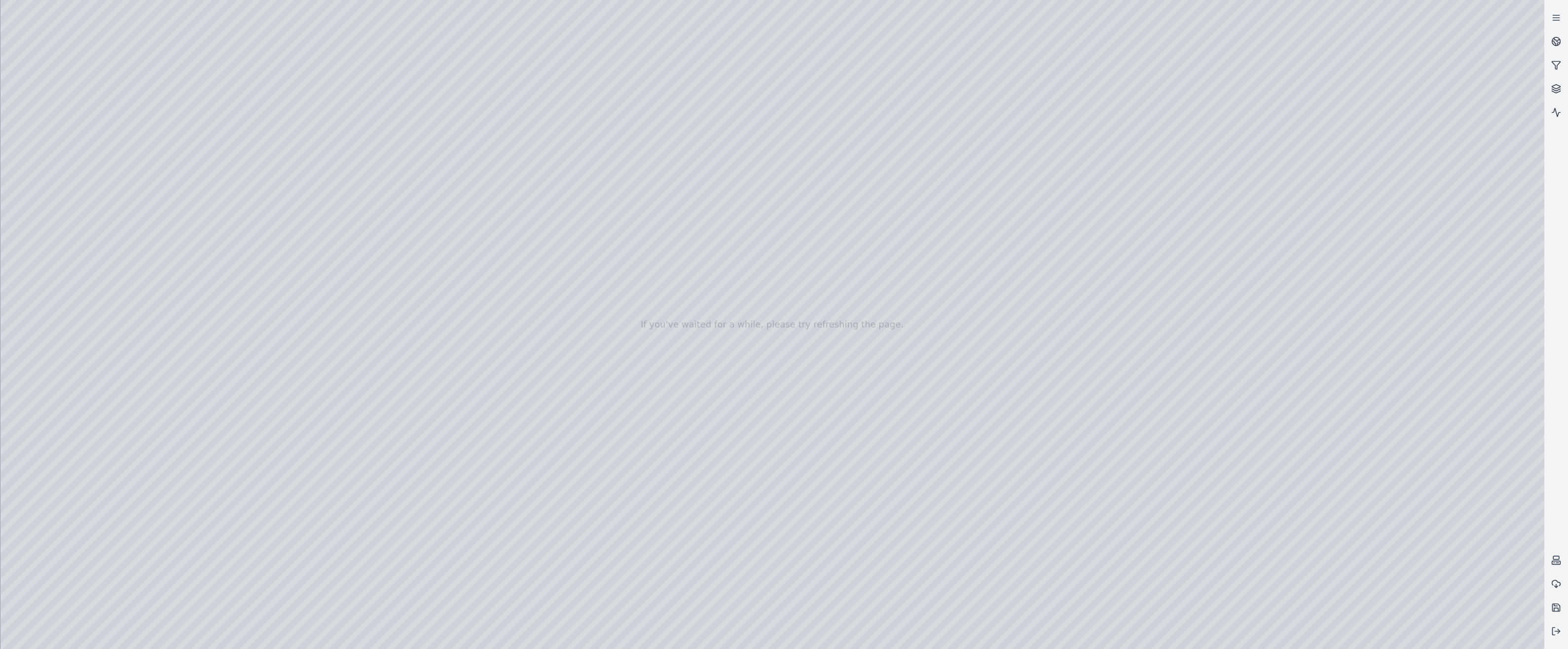
click at [919, 325] on div at bounding box center [773, 324] width 1544 height 649
click at [1560, 632] on icon at bounding box center [1557, 631] width 10 height 10
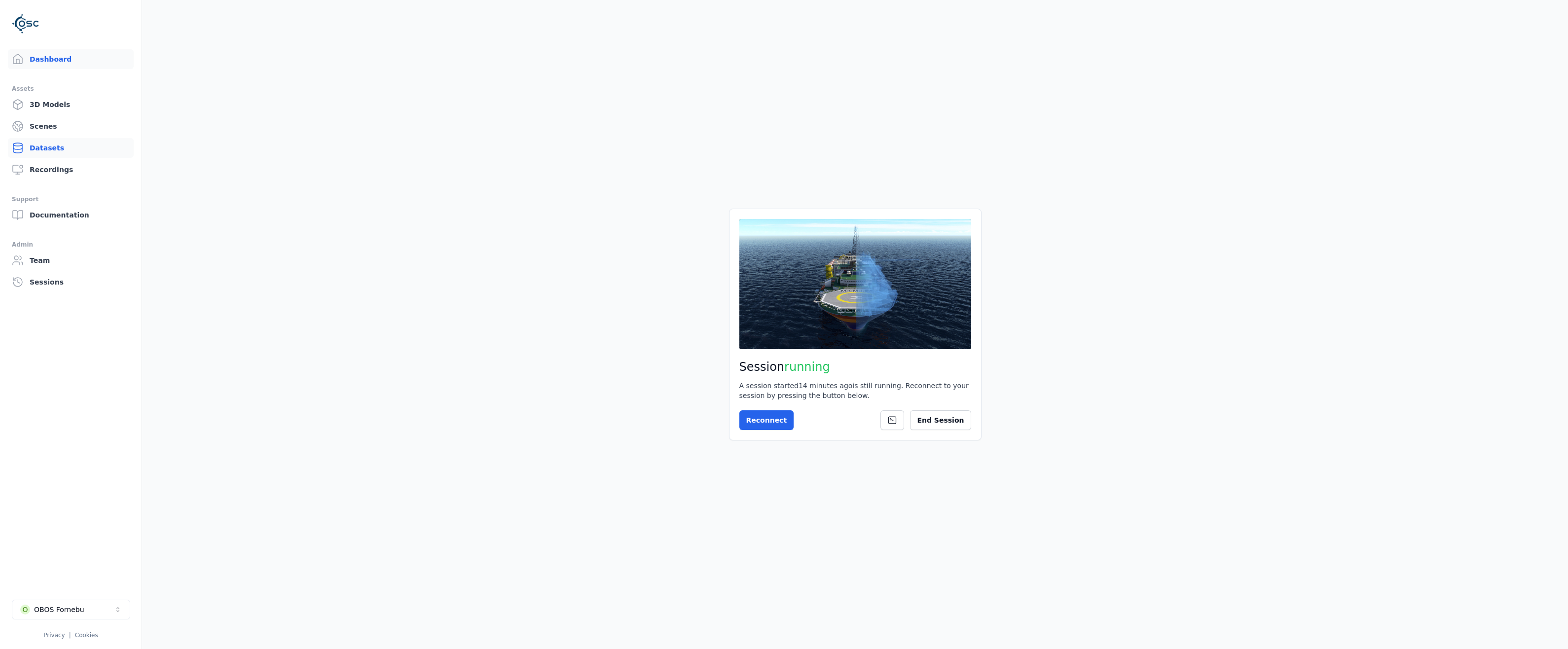
click at [43, 147] on link "Datasets" at bounding box center [70, 148] width 125 height 20
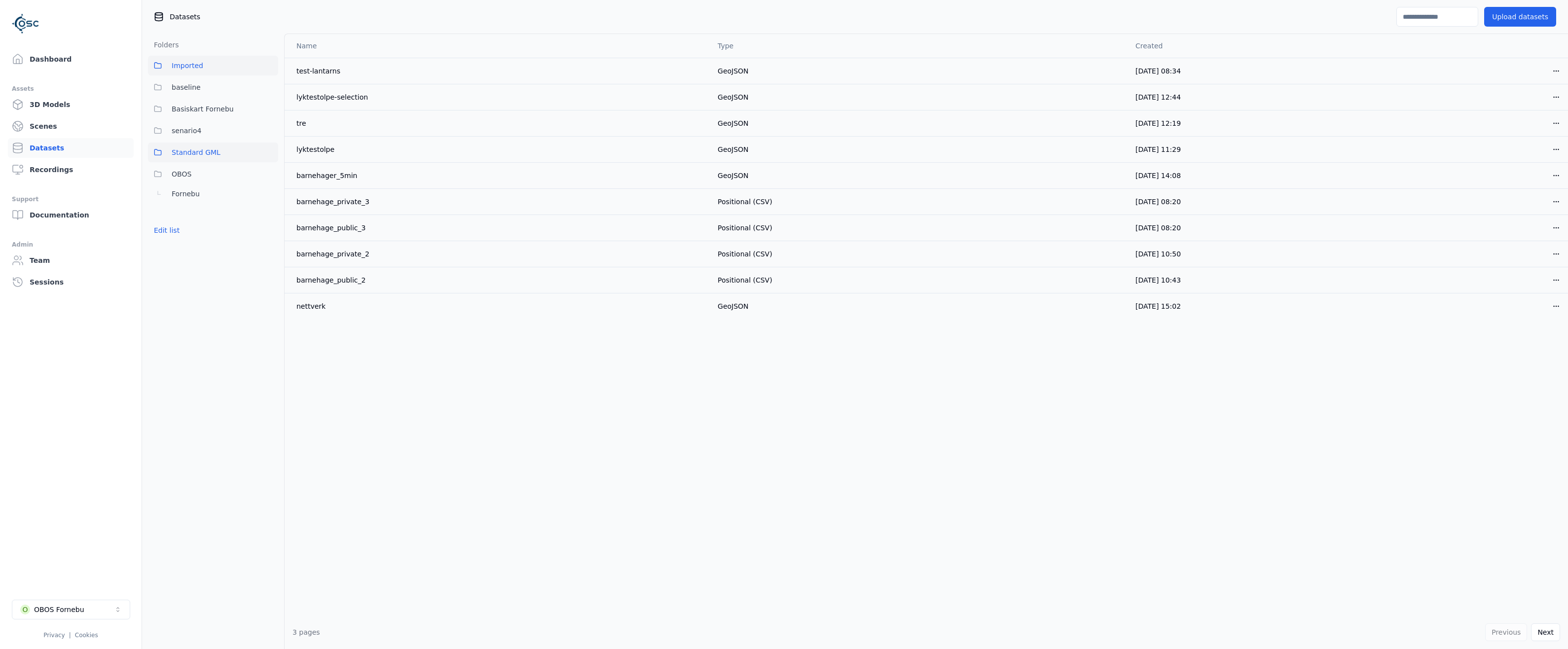
click at [192, 152] on span "Standard GML" at bounding box center [196, 152] width 49 height 12
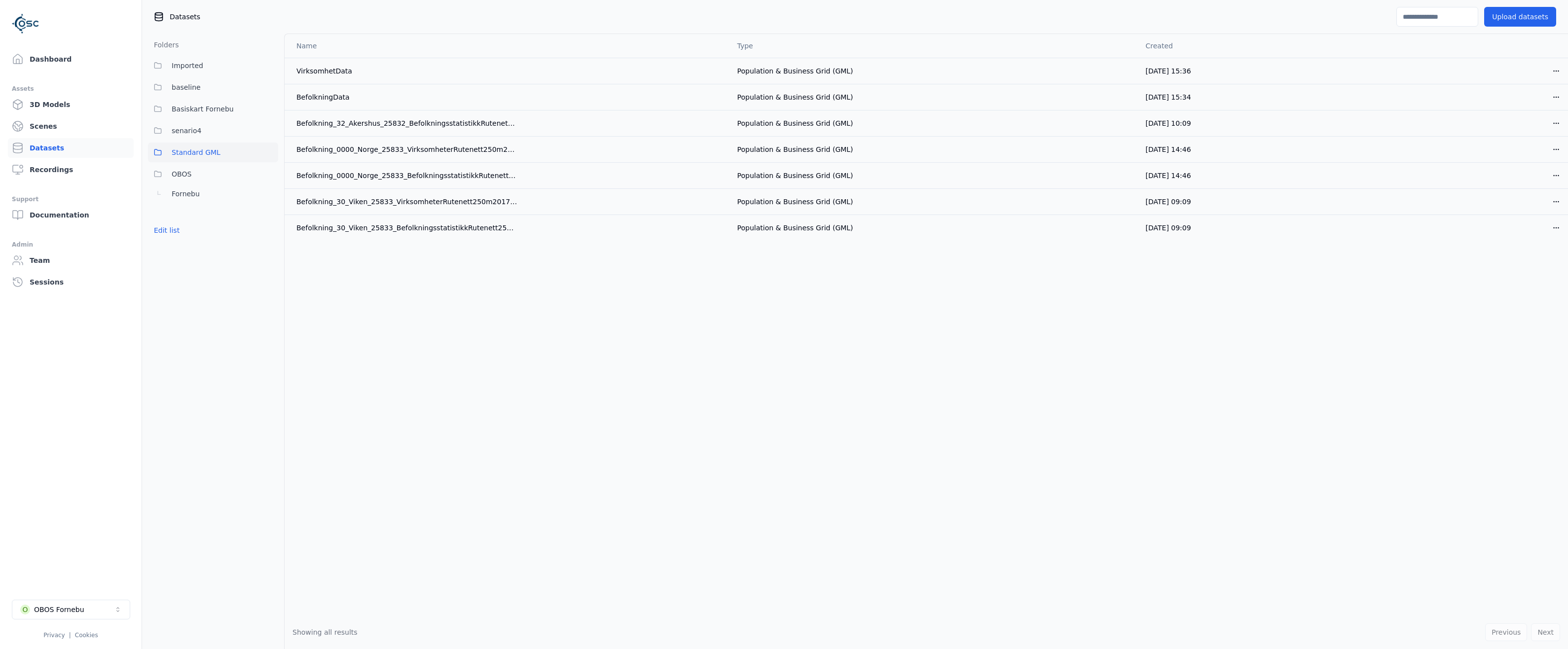
click at [474, 363] on div "Name Type Created VirksomhetData Population & Business Grid (GML) [DATE] 15:36 …" at bounding box center [926, 324] width 1284 height 581
click at [1562, 70] on html "Dashboard Assets 3D Models Scenes Datasets Recordings Support Documentation Adm…" at bounding box center [784, 324] width 1568 height 649
click at [1532, 107] on div "Delete" at bounding box center [1535, 109] width 58 height 16
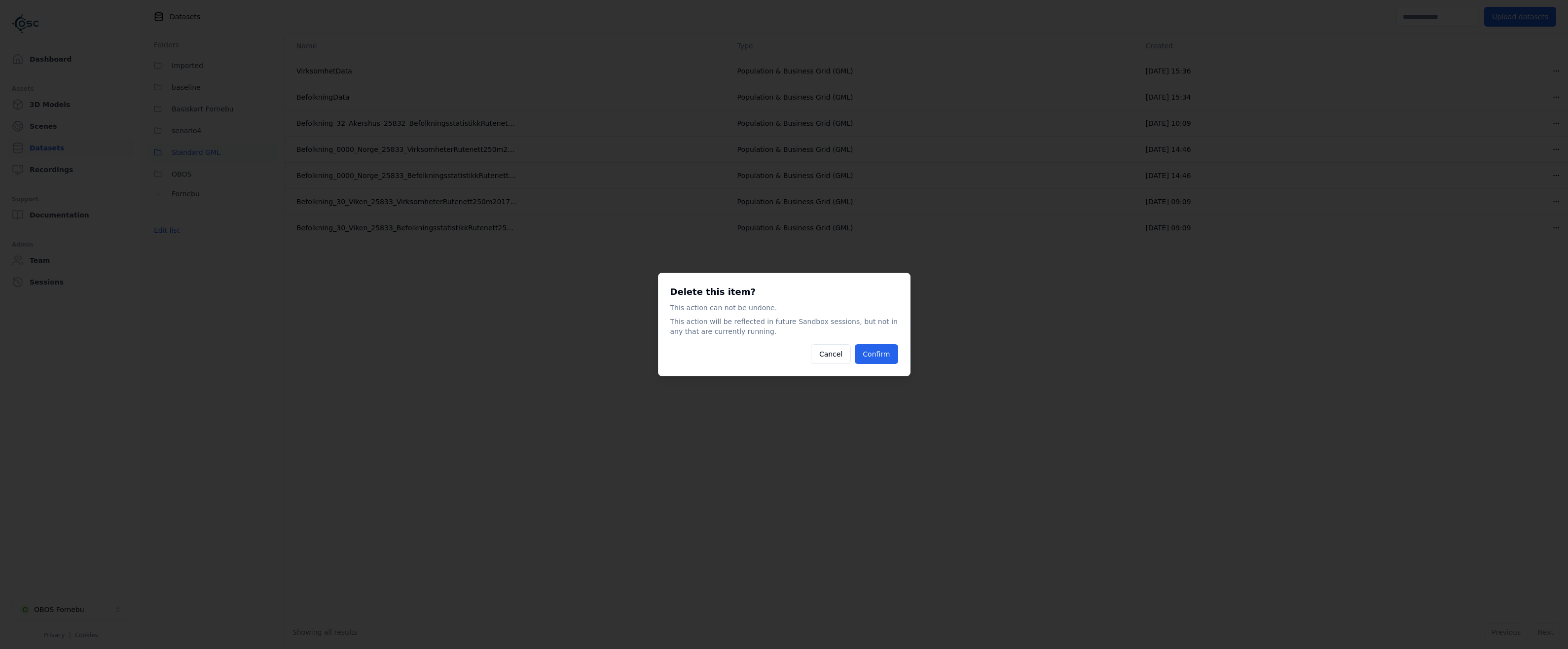
drag, startPoint x: 880, startPoint y: 351, endPoint x: 899, endPoint y: 349, distance: 19.1
click at [880, 351] on button "Confirm" at bounding box center [876, 354] width 43 height 20
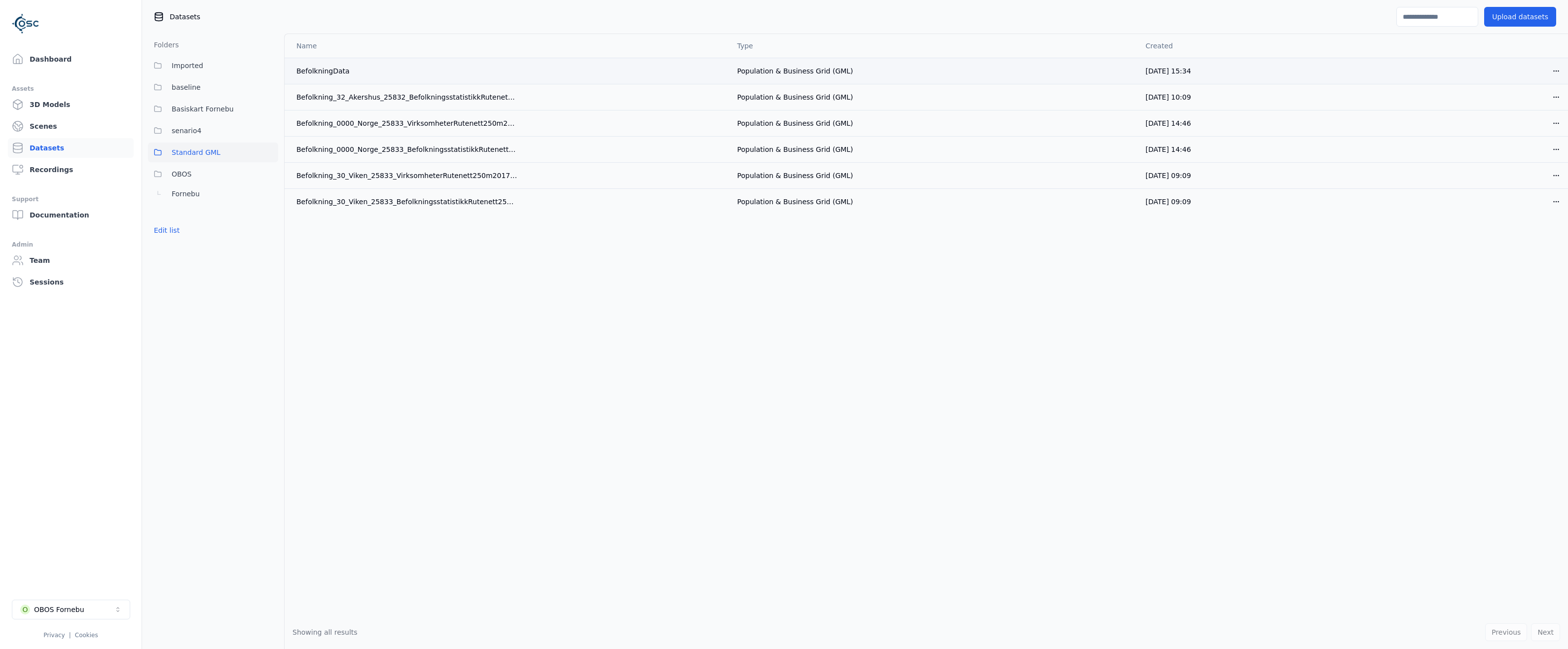
click at [1555, 69] on html "Dashboard Assets 3D Models Scenes Datasets Recordings Support Documentation Adm…" at bounding box center [784, 324] width 1568 height 649
click at [1523, 111] on div "Delete" at bounding box center [1535, 109] width 58 height 16
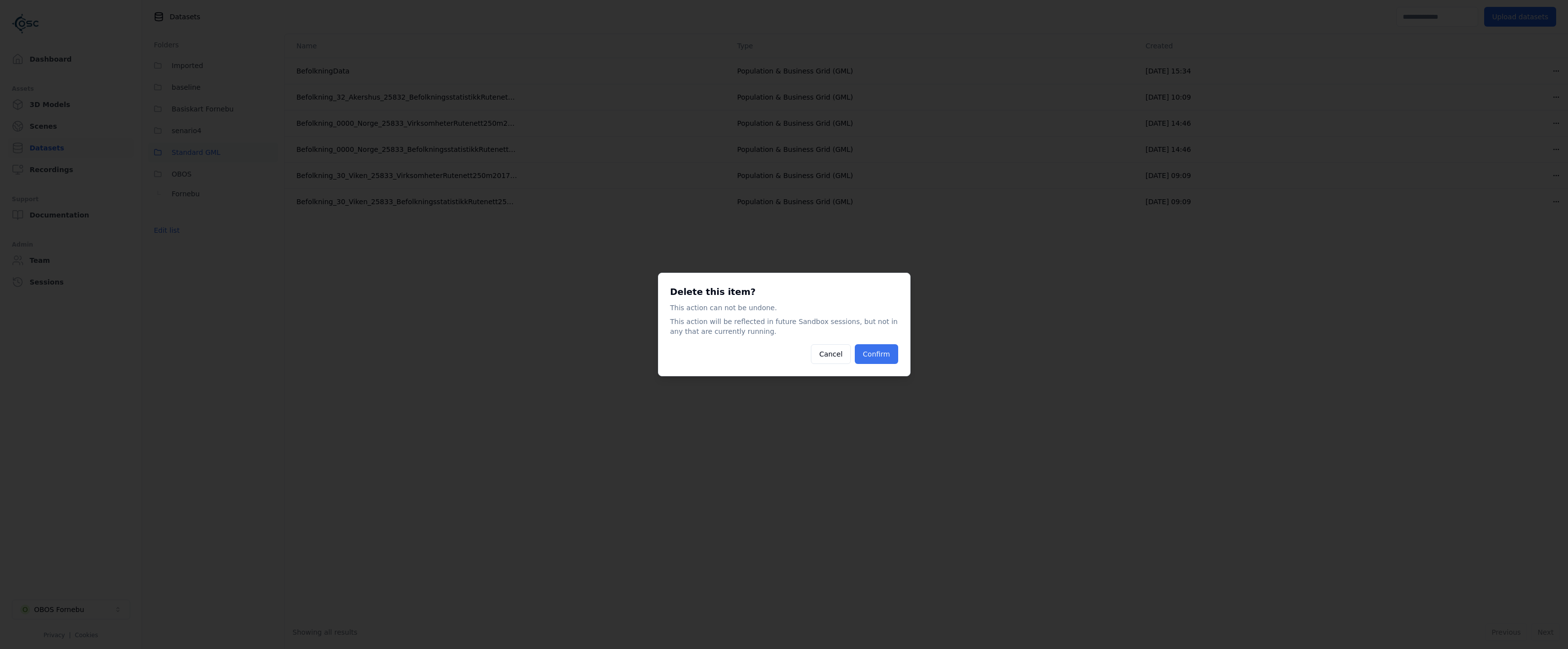
click at [883, 351] on button "Confirm" at bounding box center [876, 354] width 43 height 20
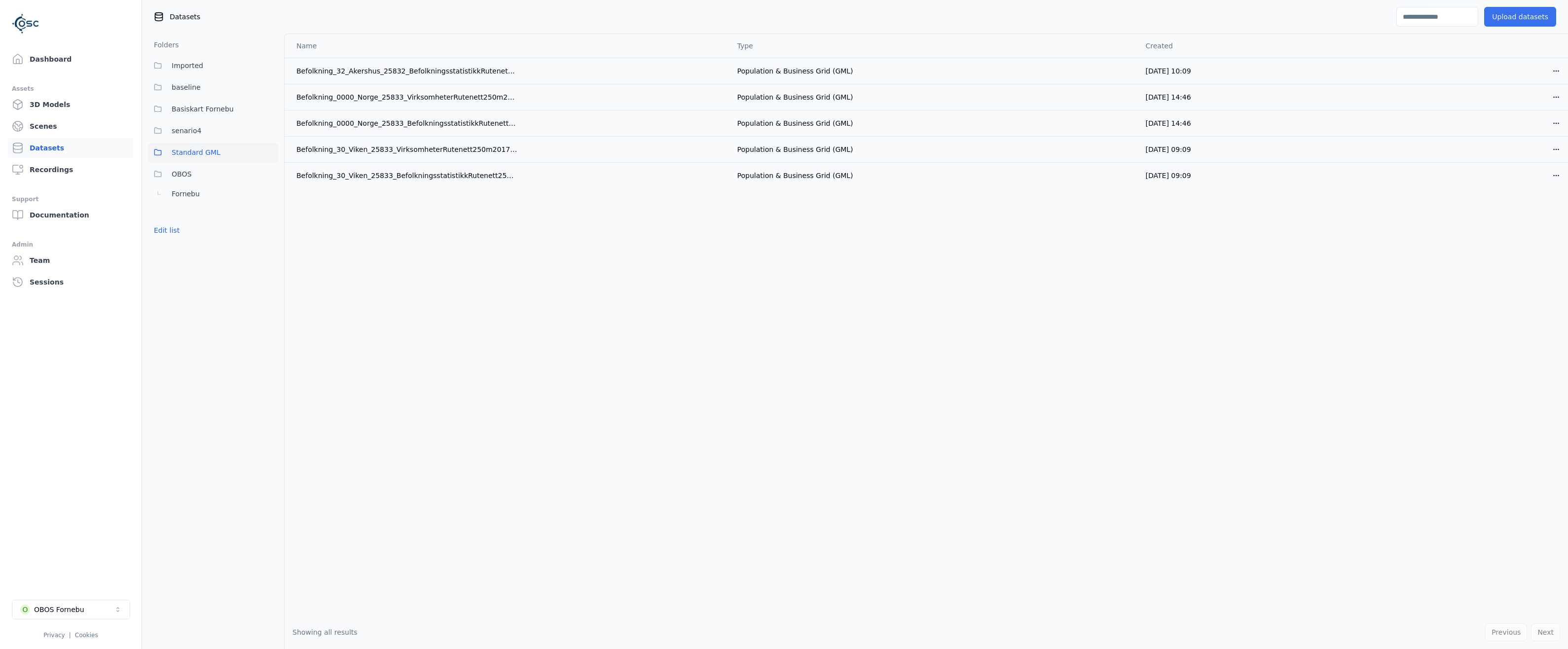
click at [1537, 18] on button "Upload datasets" at bounding box center [1521, 17] width 72 height 20
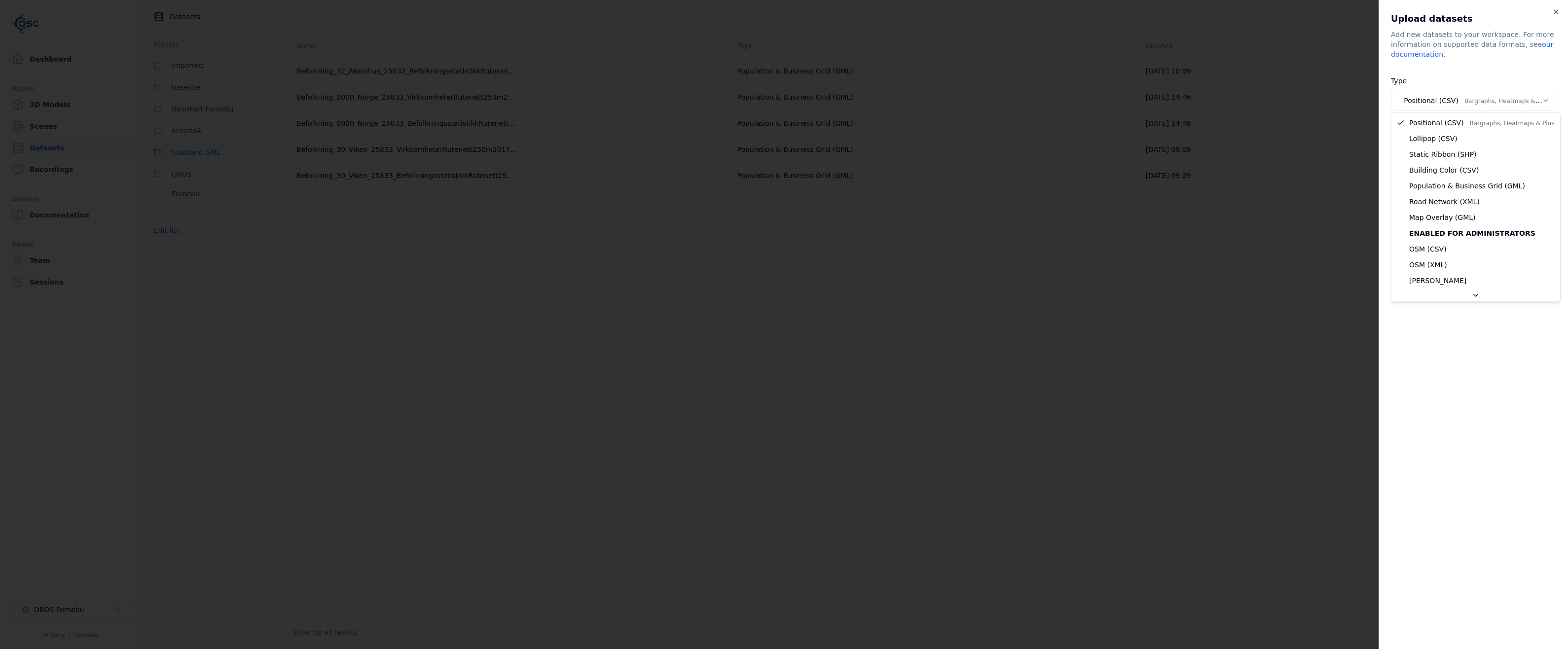
click at [1460, 94] on body "**********" at bounding box center [784, 324] width 1568 height 649
select select "***"
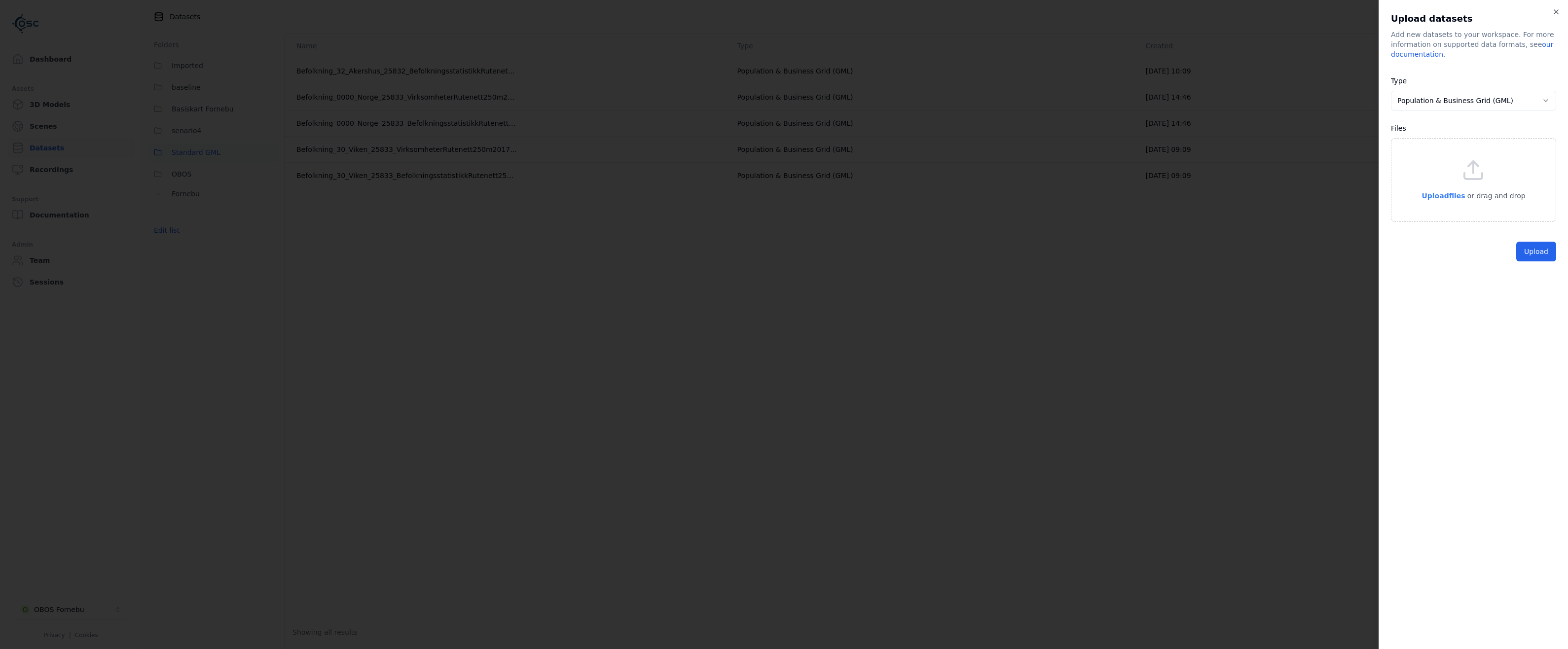
click at [1461, 197] on span "Upload files" at bounding box center [1443, 196] width 43 height 8
click at [1540, 269] on button "Upload" at bounding box center [1536, 274] width 40 height 20
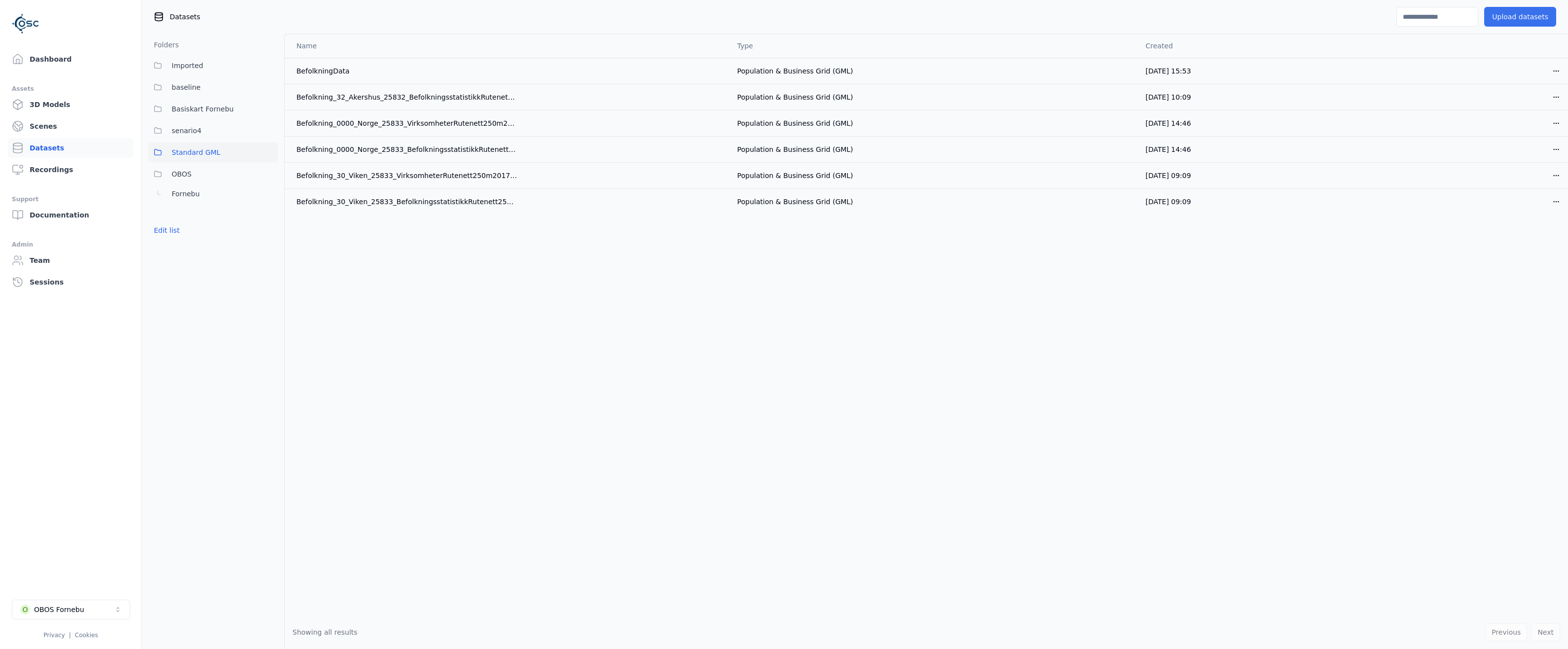
click at [1525, 20] on button "Upload datasets" at bounding box center [1521, 17] width 72 height 20
click at [1510, 16] on button "Upload datasets" at bounding box center [1521, 17] width 72 height 20
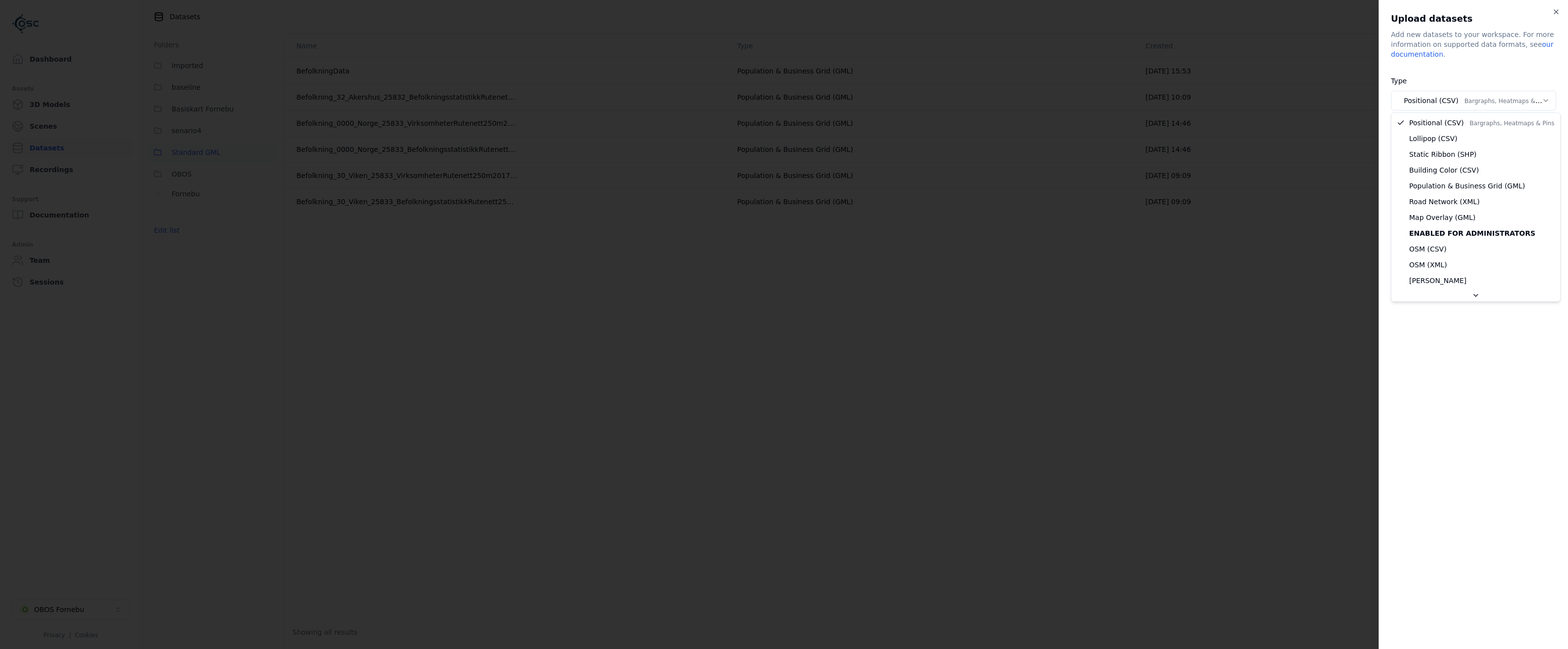
click at [1503, 100] on body "Dashboard Assets 3D Models Scenes Datasets Recordings Support Documentation Adm…" at bounding box center [784, 324] width 1568 height 649
select select "***"
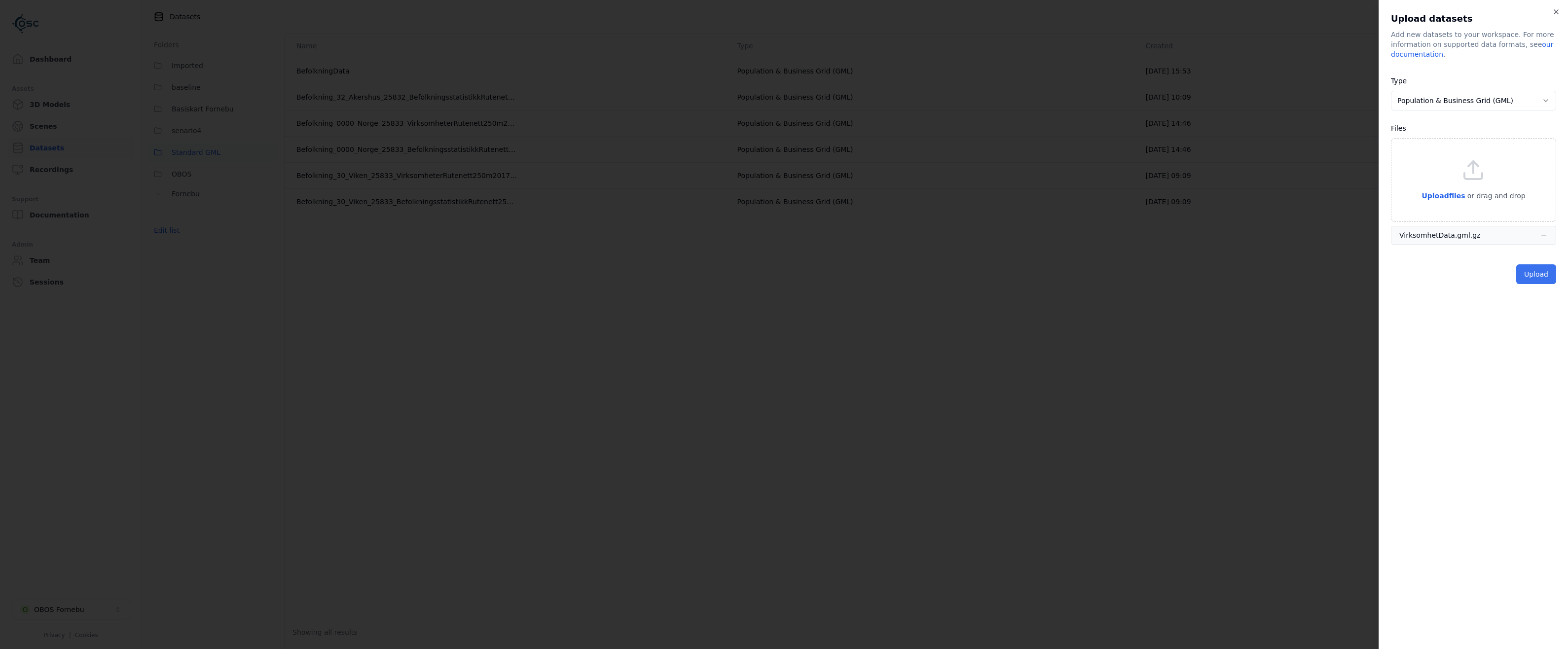
click at [1535, 273] on button "Upload" at bounding box center [1536, 274] width 40 height 20
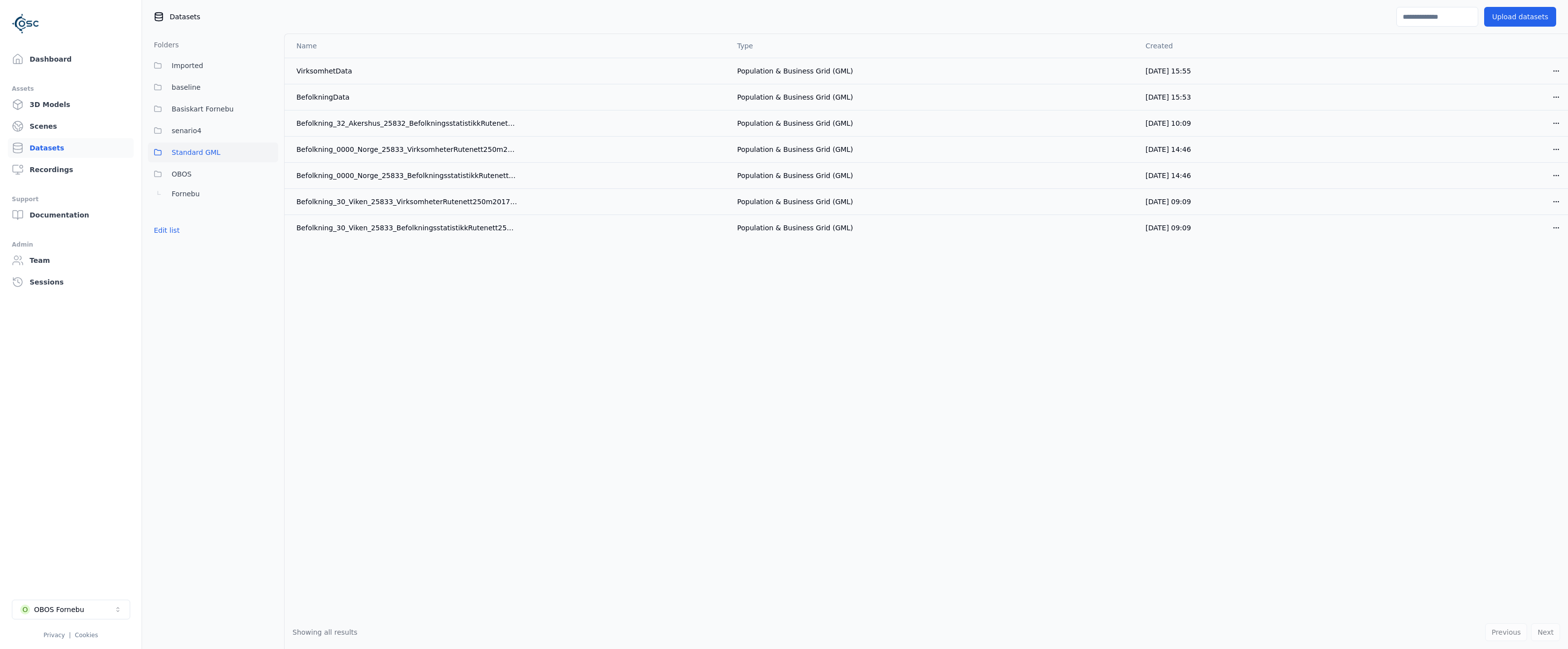
click at [566, 327] on div "Name Type Created VirksomhetData Population & Business Grid (GML) [DATE] 15:55 …" at bounding box center [926, 324] width 1284 height 581
click at [580, 411] on div "Name Type Created VirksomhetData Population & Business Grid (GML) [DATE] 15:55 …" at bounding box center [926, 324] width 1284 height 581
click at [43, 61] on link "Dashboard" at bounding box center [70, 60] width 125 height 20
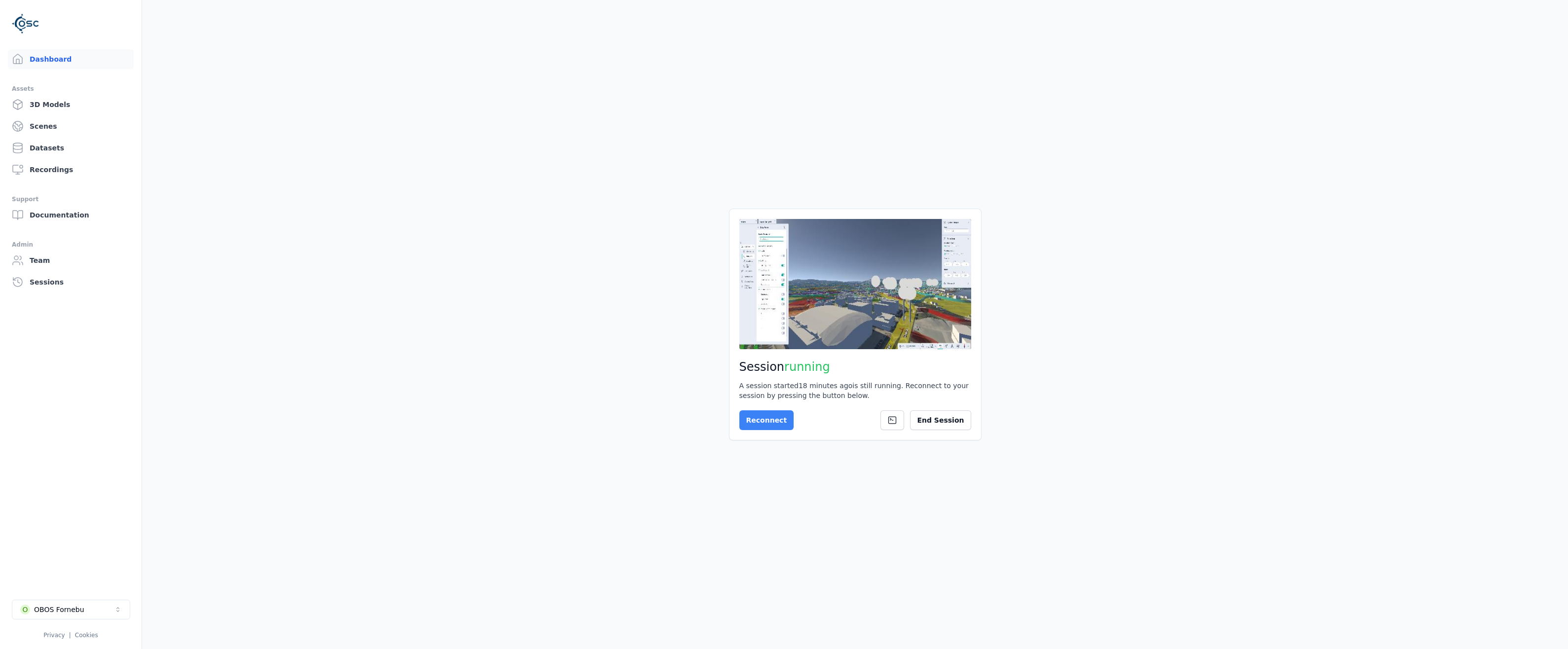
click at [758, 422] on button "Reconnect" at bounding box center [766, 420] width 55 height 20
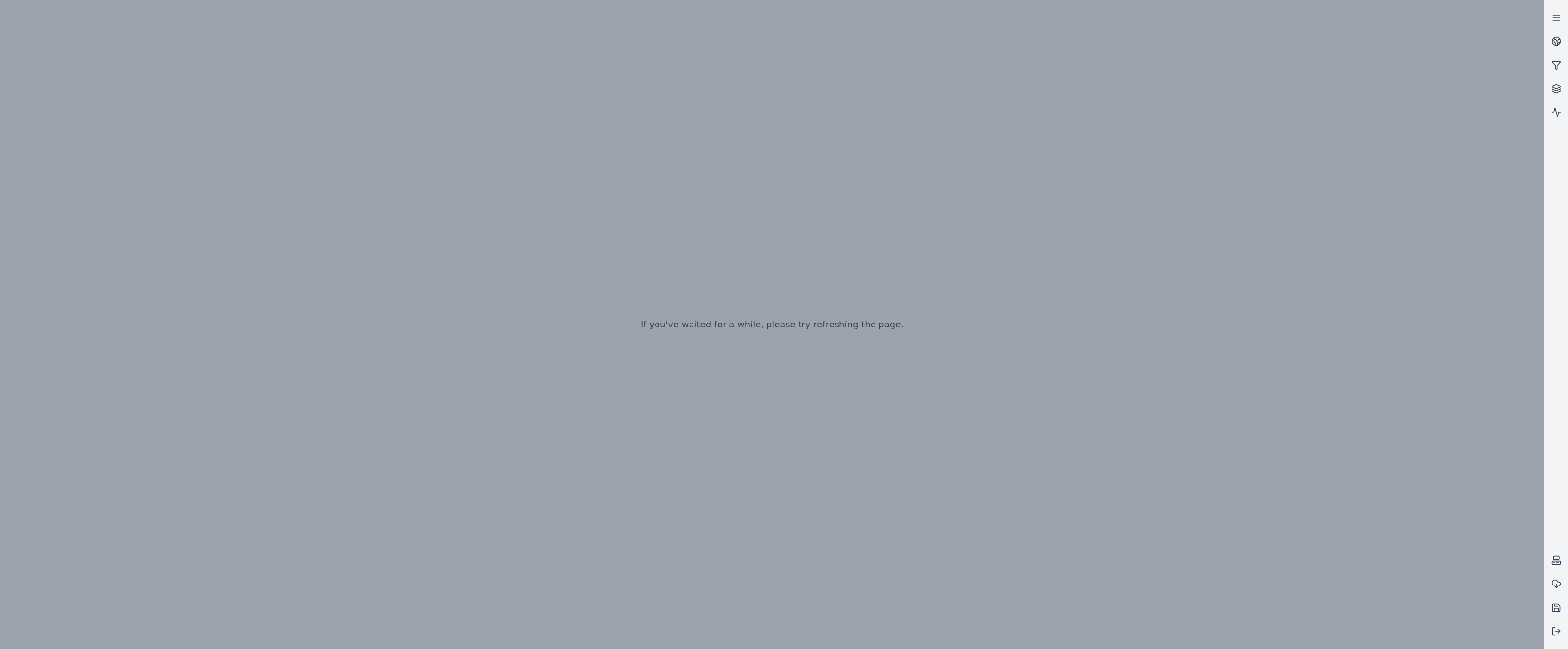
click at [278, 203] on div "If you've waited for a while, please try refreshing the page." at bounding box center [772, 324] width 1545 height 649
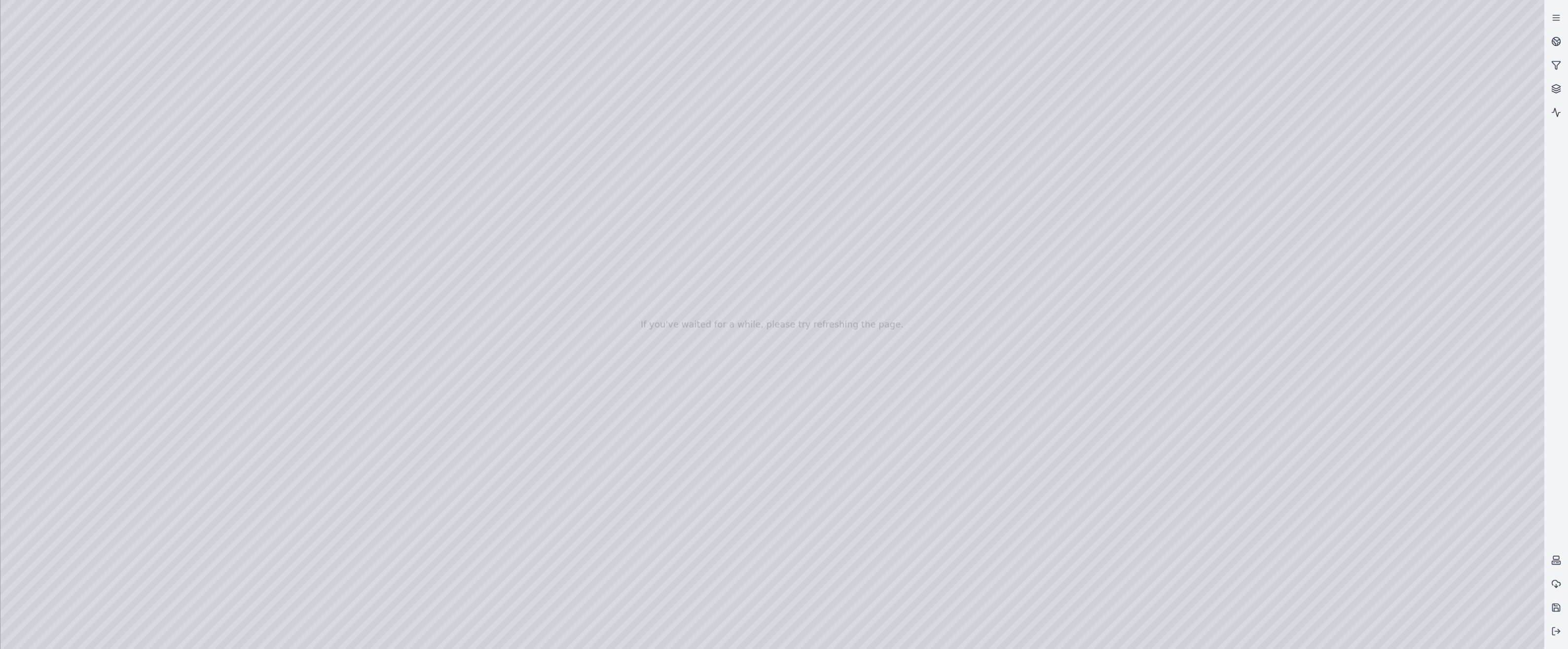
drag, startPoint x: 670, startPoint y: 316, endPoint x: 661, endPoint y: 313, distance: 9.5
click at [669, 315] on div at bounding box center [773, 324] width 1544 height 649
click at [294, 400] on div at bounding box center [773, 324] width 1544 height 649
click at [303, 402] on div at bounding box center [773, 324] width 1544 height 649
drag, startPoint x: 773, startPoint y: 344, endPoint x: 757, endPoint y: 362, distance: 24.1
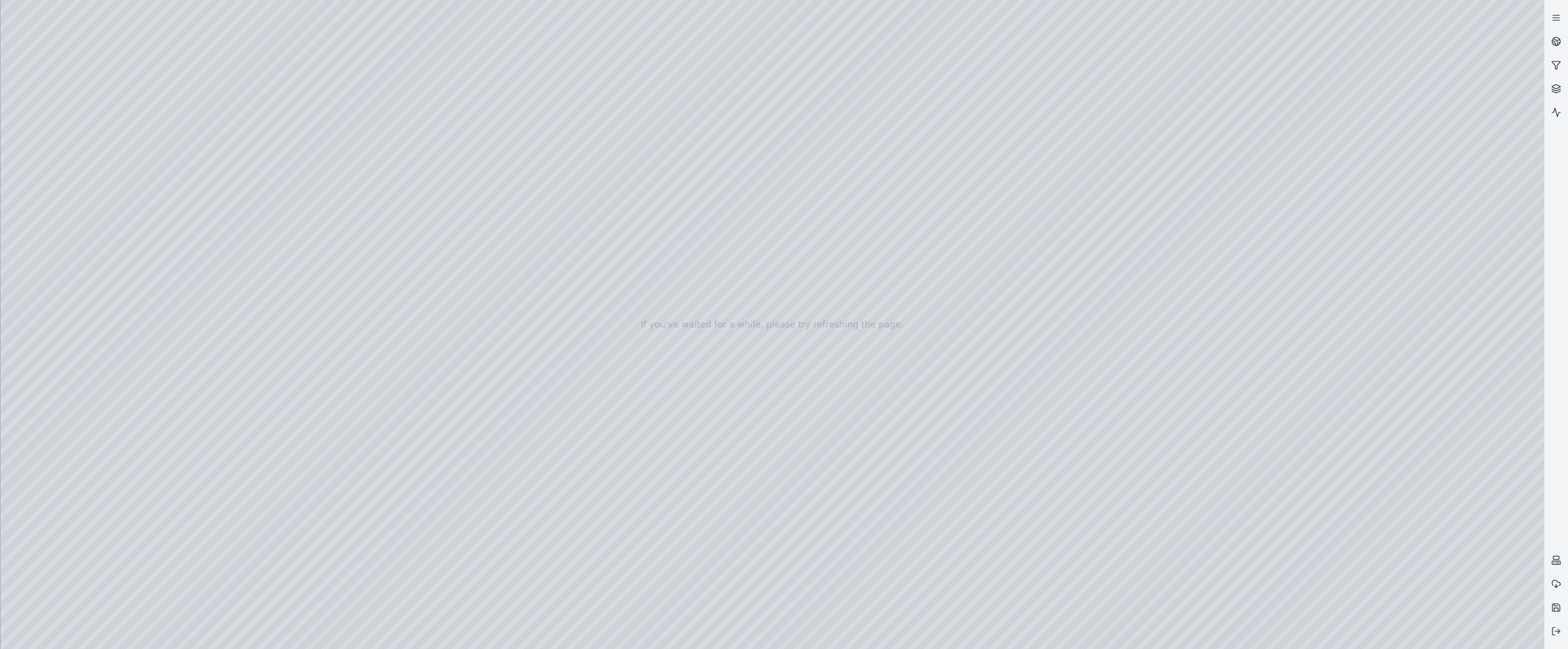
click at [292, 377] on div at bounding box center [773, 324] width 1544 height 649
drag, startPoint x: 950, startPoint y: 517, endPoint x: 897, endPoint y: 497, distance: 56.6
drag, startPoint x: 909, startPoint y: 500, endPoint x: 1109, endPoint y: 327, distance: 264.4
drag, startPoint x: 826, startPoint y: 466, endPoint x: 815, endPoint y: 499, distance: 34.8
drag, startPoint x: 793, startPoint y: 372, endPoint x: 728, endPoint y: 628, distance: 264.1
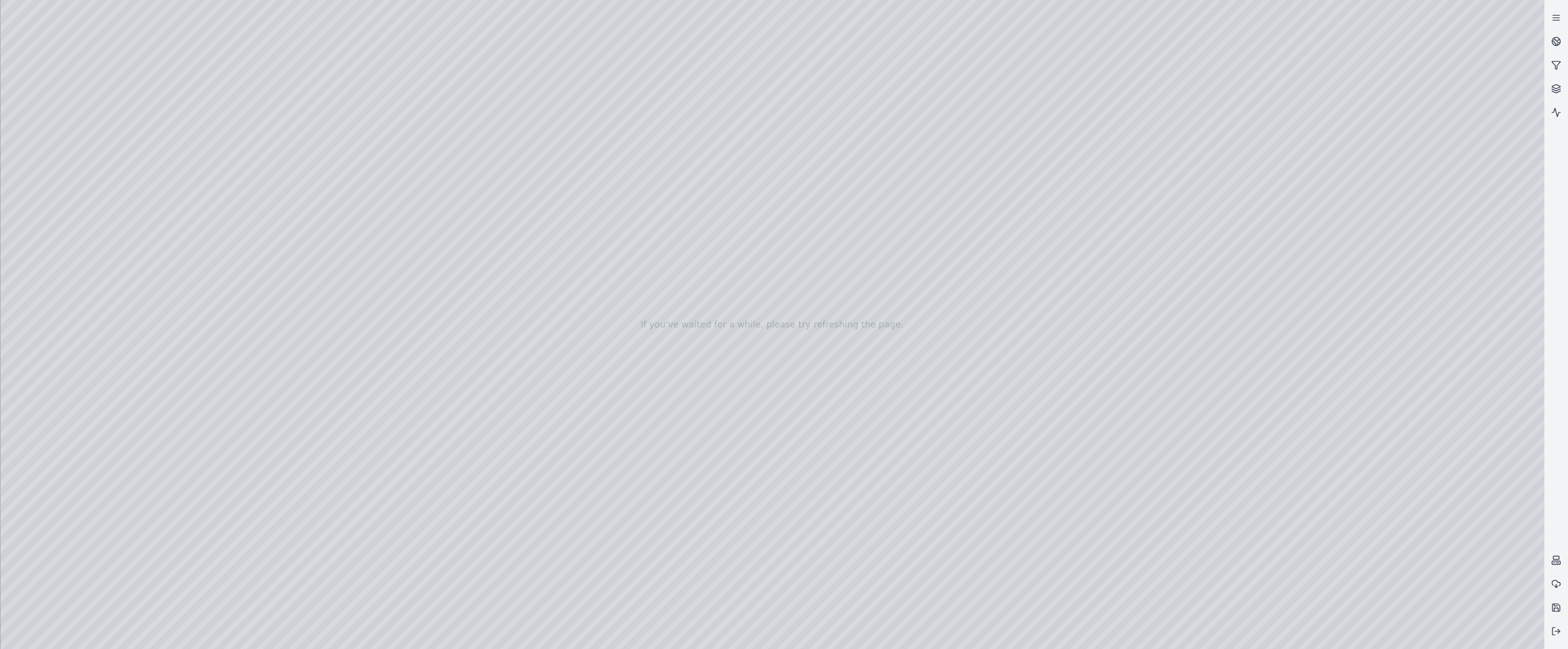
click at [447, 332] on div at bounding box center [773, 324] width 1544 height 649
click at [453, 322] on div at bounding box center [773, 324] width 1544 height 649
click at [1523, 157] on div at bounding box center [773, 324] width 1544 height 649
click at [1467, 257] on div at bounding box center [773, 324] width 1544 height 649
click at [1462, 232] on div at bounding box center [773, 324] width 1544 height 649
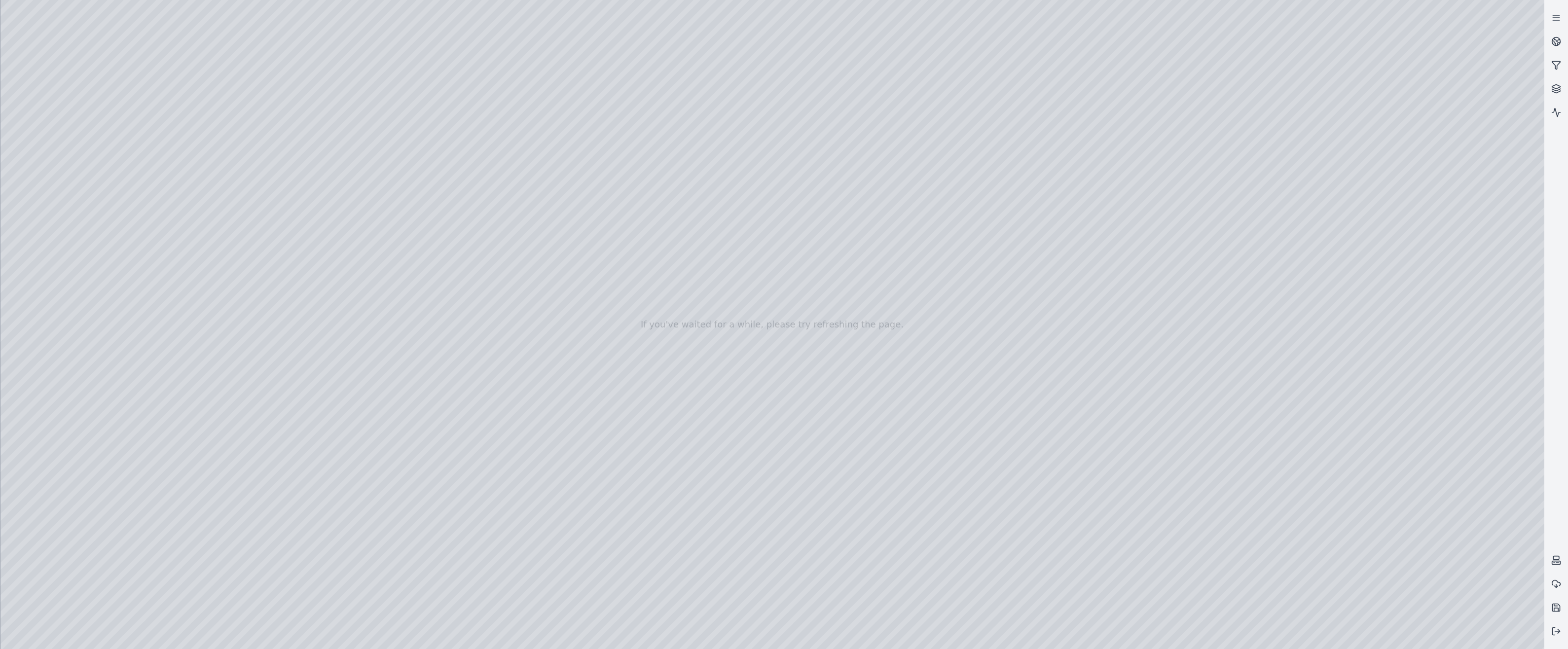
drag, startPoint x: 853, startPoint y: 327, endPoint x: 919, endPoint y: 317, distance: 66.8
drag, startPoint x: 1020, startPoint y: 236, endPoint x: 830, endPoint y: 578, distance: 391.2
drag, startPoint x: 898, startPoint y: 260, endPoint x: 769, endPoint y: 573, distance: 338.5
drag, startPoint x: 873, startPoint y: 293, endPoint x: 909, endPoint y: 253, distance: 53.8
drag, startPoint x: 956, startPoint y: 191, endPoint x: 569, endPoint y: 674, distance: 618.9
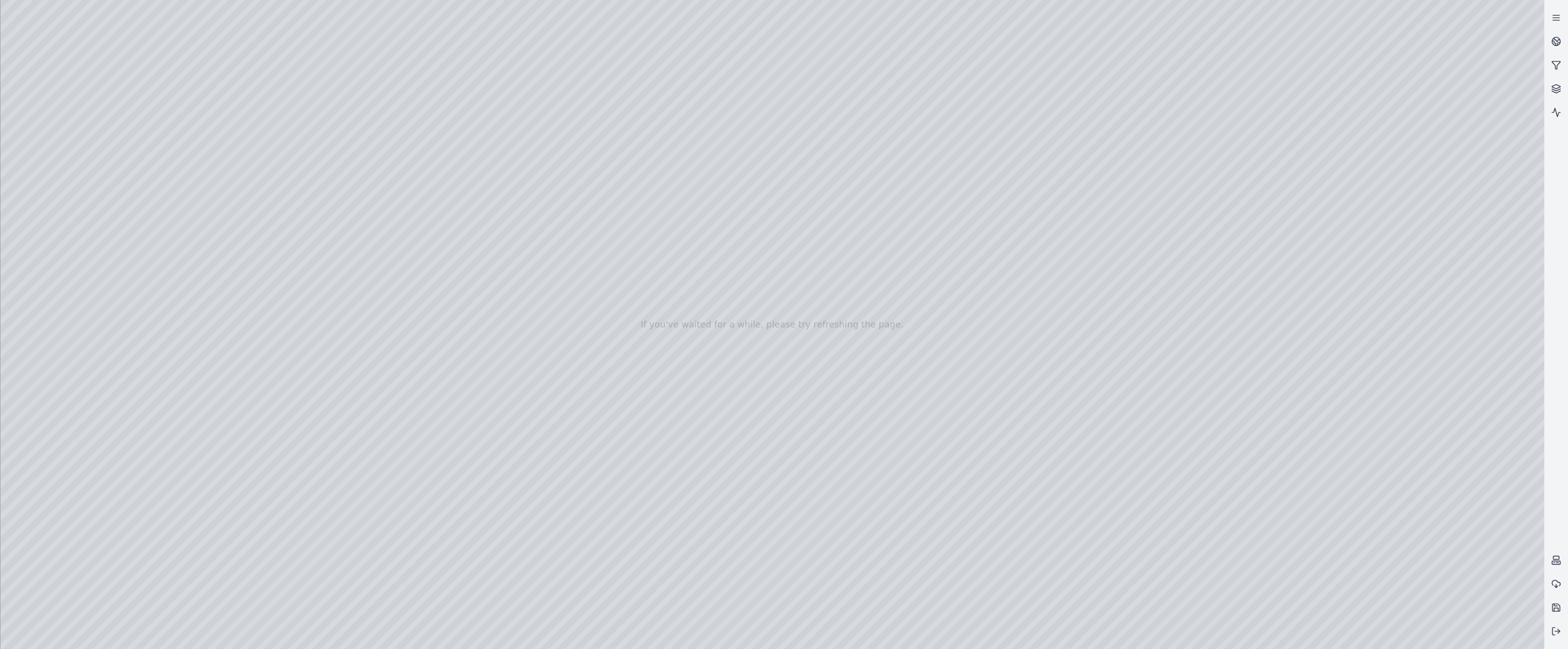
click at [757, 356] on div at bounding box center [773, 324] width 1544 height 649
click at [778, 350] on div at bounding box center [773, 324] width 1544 height 649
drag, startPoint x: 680, startPoint y: 457, endPoint x: 742, endPoint y: 430, distance: 67.6
drag, startPoint x: 990, startPoint y: 208, endPoint x: 453, endPoint y: 474, distance: 599.3
click at [738, 500] on div at bounding box center [773, 324] width 1544 height 649
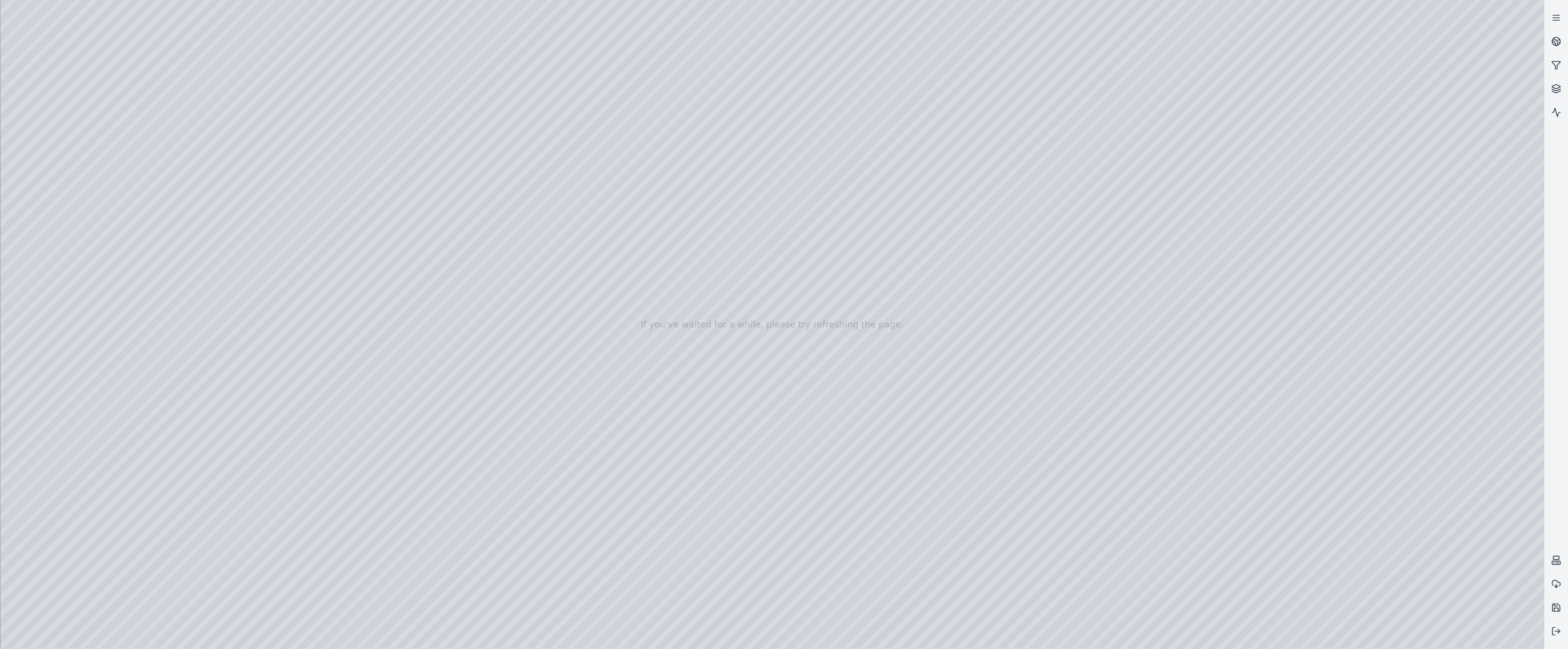
drag, startPoint x: 783, startPoint y: 361, endPoint x: 622, endPoint y: 371, distance: 161.3
drag, startPoint x: 531, startPoint y: 311, endPoint x: 976, endPoint y: 453, distance: 467.1
drag, startPoint x: 538, startPoint y: 395, endPoint x: 591, endPoint y: 437, distance: 67.6
click at [298, 375] on div at bounding box center [773, 324] width 1544 height 649
click at [285, 397] on div at bounding box center [773, 324] width 1544 height 649
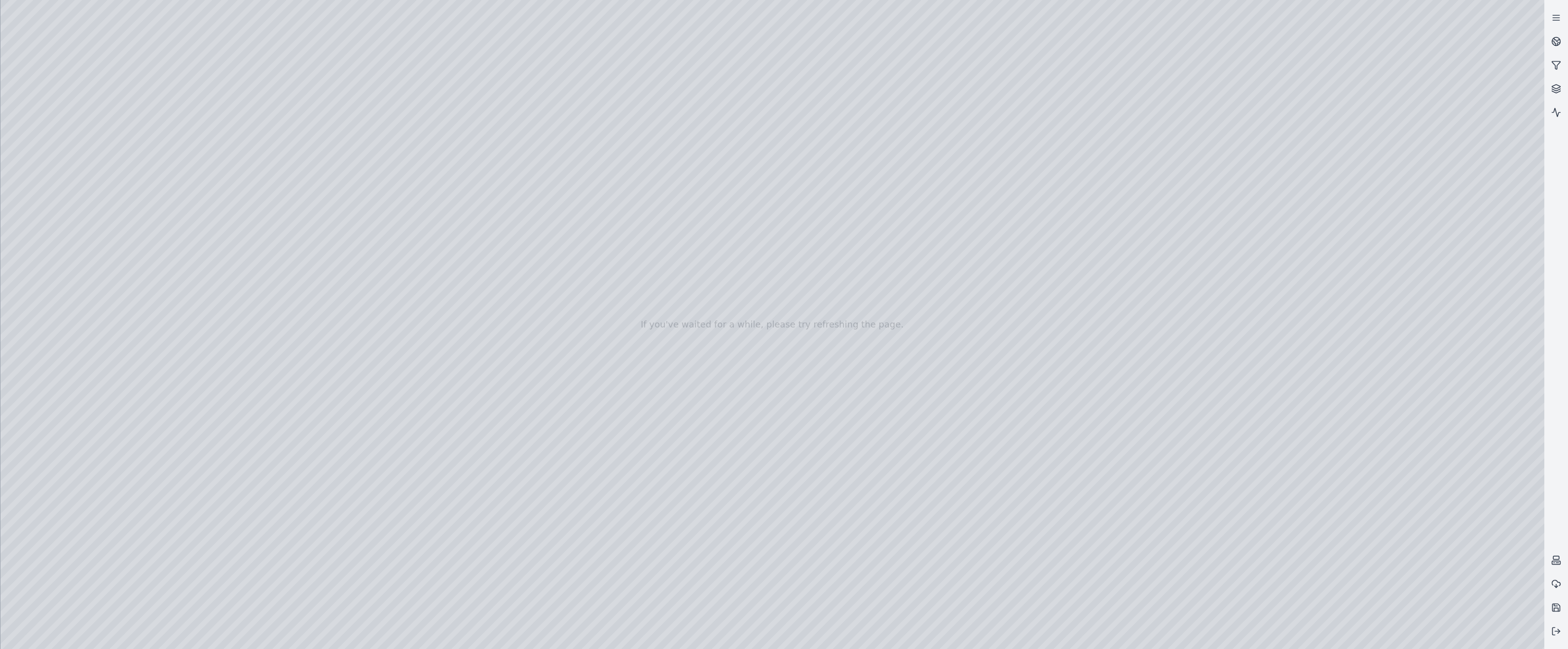
drag, startPoint x: 498, startPoint y: 405, endPoint x: 547, endPoint y: 403, distance: 49.0
drag, startPoint x: 593, startPoint y: 411, endPoint x: 848, endPoint y: 478, distance: 263.7
drag, startPoint x: 943, startPoint y: 478, endPoint x: 1057, endPoint y: 477, distance: 114.0
drag, startPoint x: 839, startPoint y: 305, endPoint x: 758, endPoint y: 316, distance: 81.7
drag, startPoint x: 644, startPoint y: 372, endPoint x: 919, endPoint y: 348, distance: 276.0
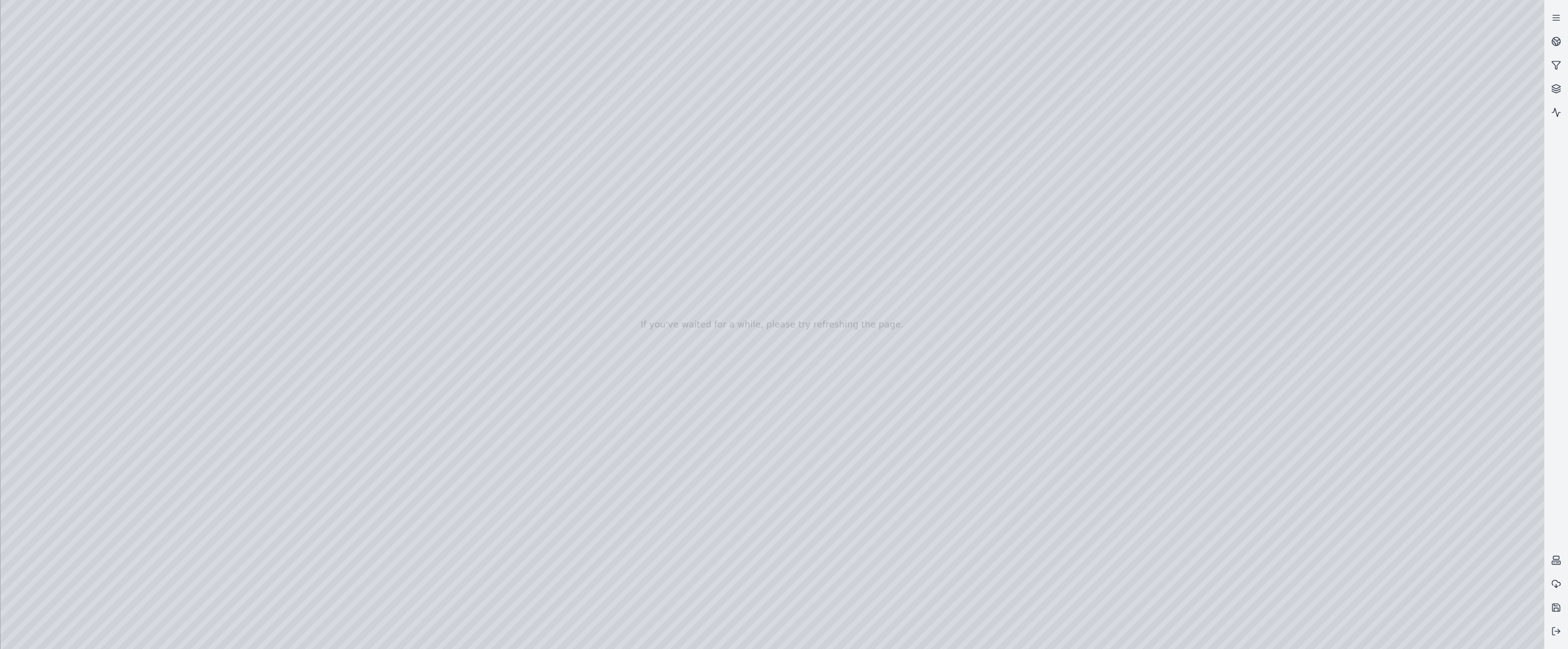
drag, startPoint x: 836, startPoint y: 383, endPoint x: 817, endPoint y: 362, distance: 28.3
drag, startPoint x: 528, startPoint y: 329, endPoint x: 610, endPoint y: 344, distance: 83.4
drag, startPoint x: 647, startPoint y: 276, endPoint x: 770, endPoint y: 331, distance: 134.7
